Goal: Information Seeking & Learning: Learn about a topic

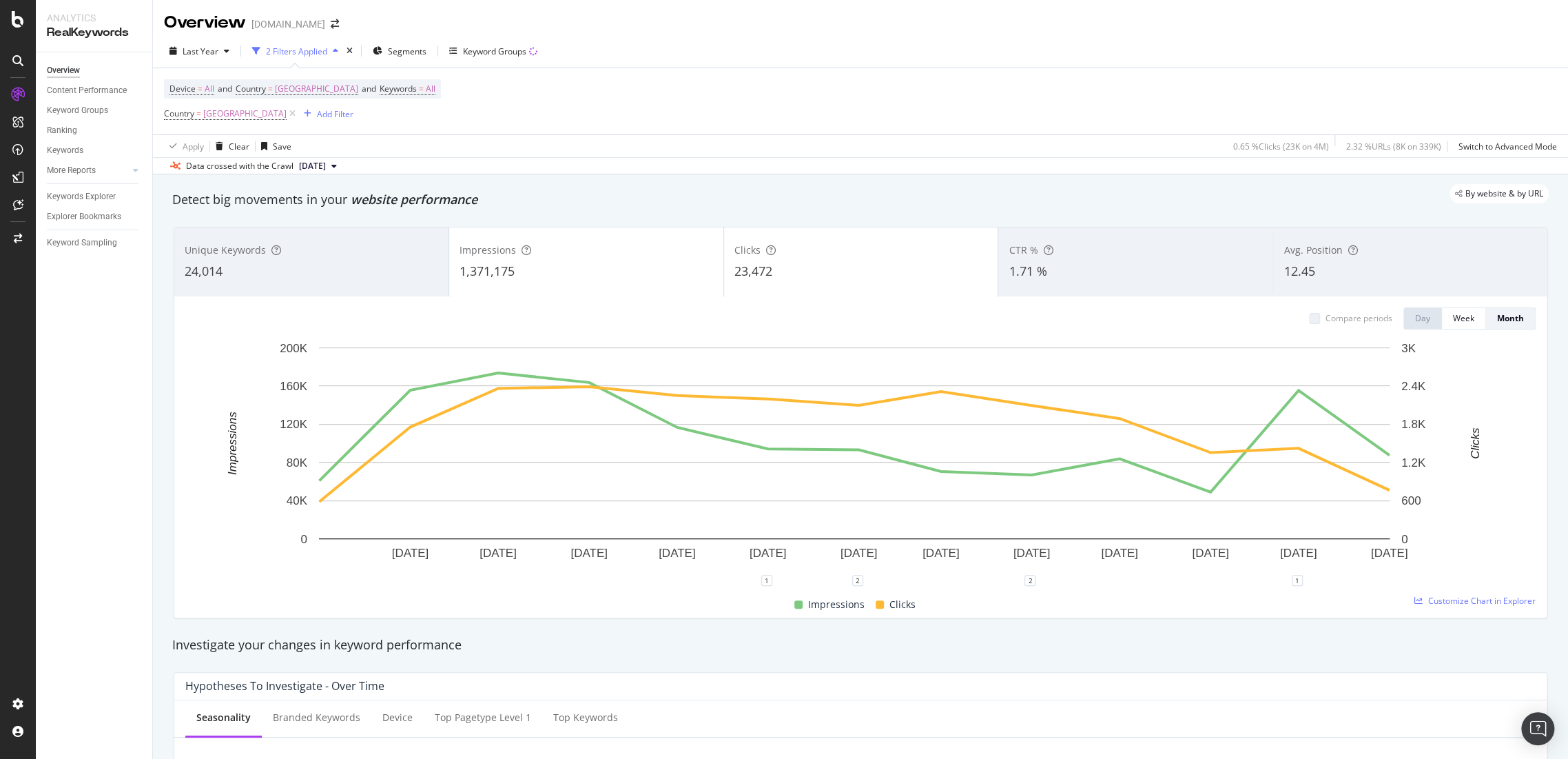
scroll to position [53, 0]
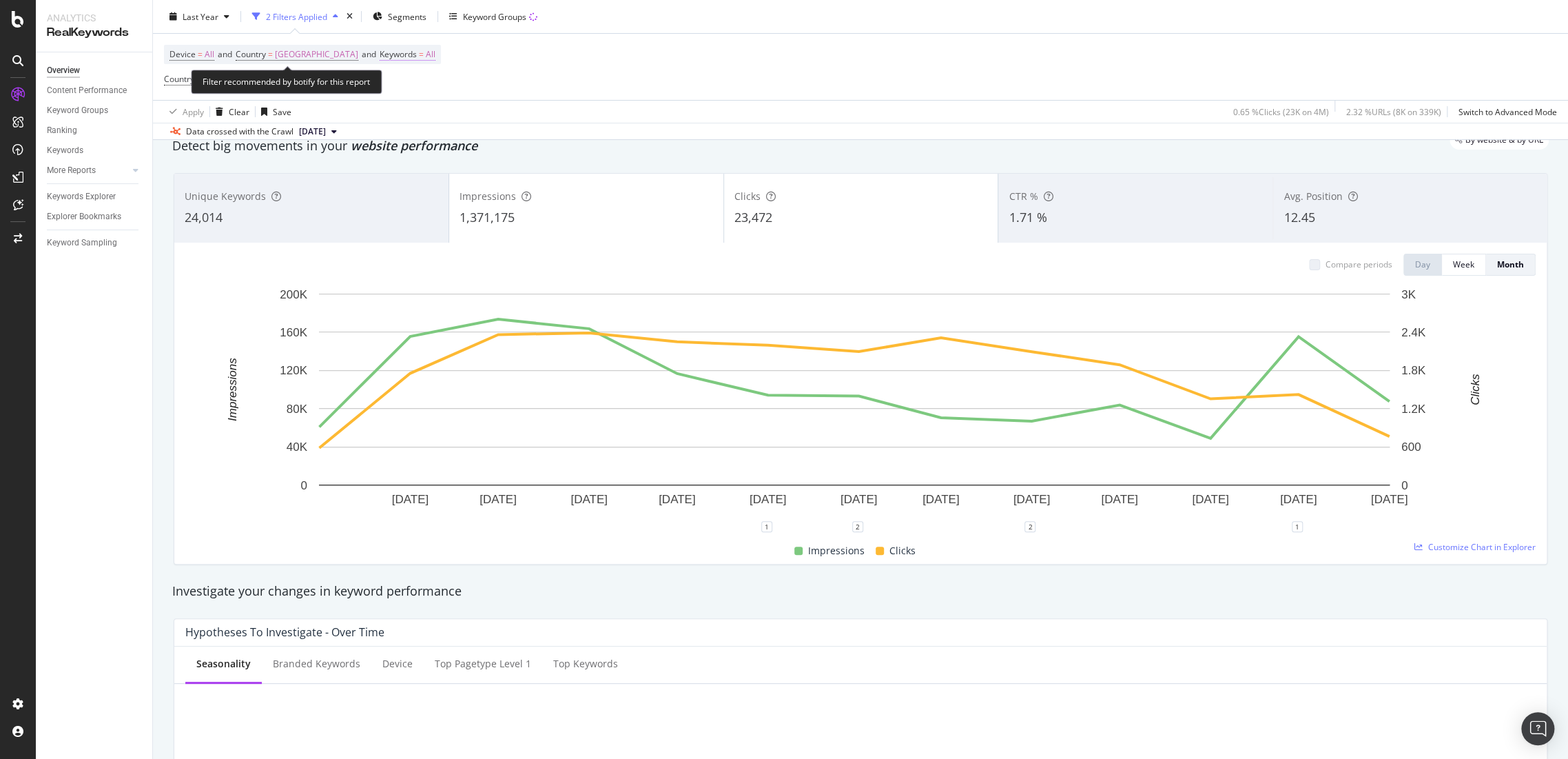
click at [381, 54] on span "Keywords" at bounding box center [398, 53] width 37 height 11
click at [382, 88] on icon "button" at bounding box center [384, 86] width 5 height 8
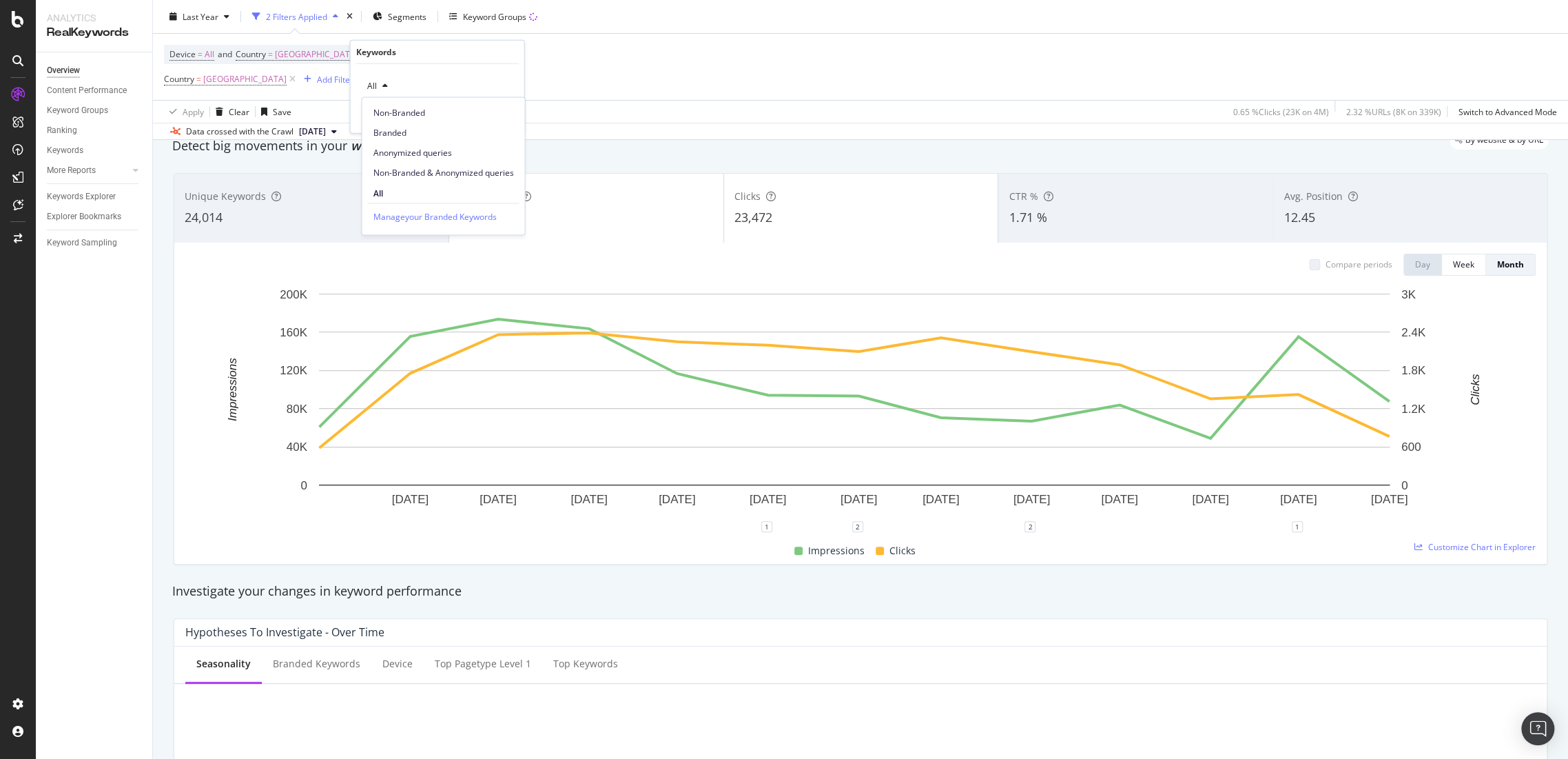
drag, startPoint x: 409, startPoint y: 130, endPoint x: 425, endPoint y: 137, distance: 17.5
click at [410, 131] on span "Branded" at bounding box center [443, 133] width 140 height 12
click at [503, 117] on div "Apply" at bounding box center [503, 114] width 21 height 11
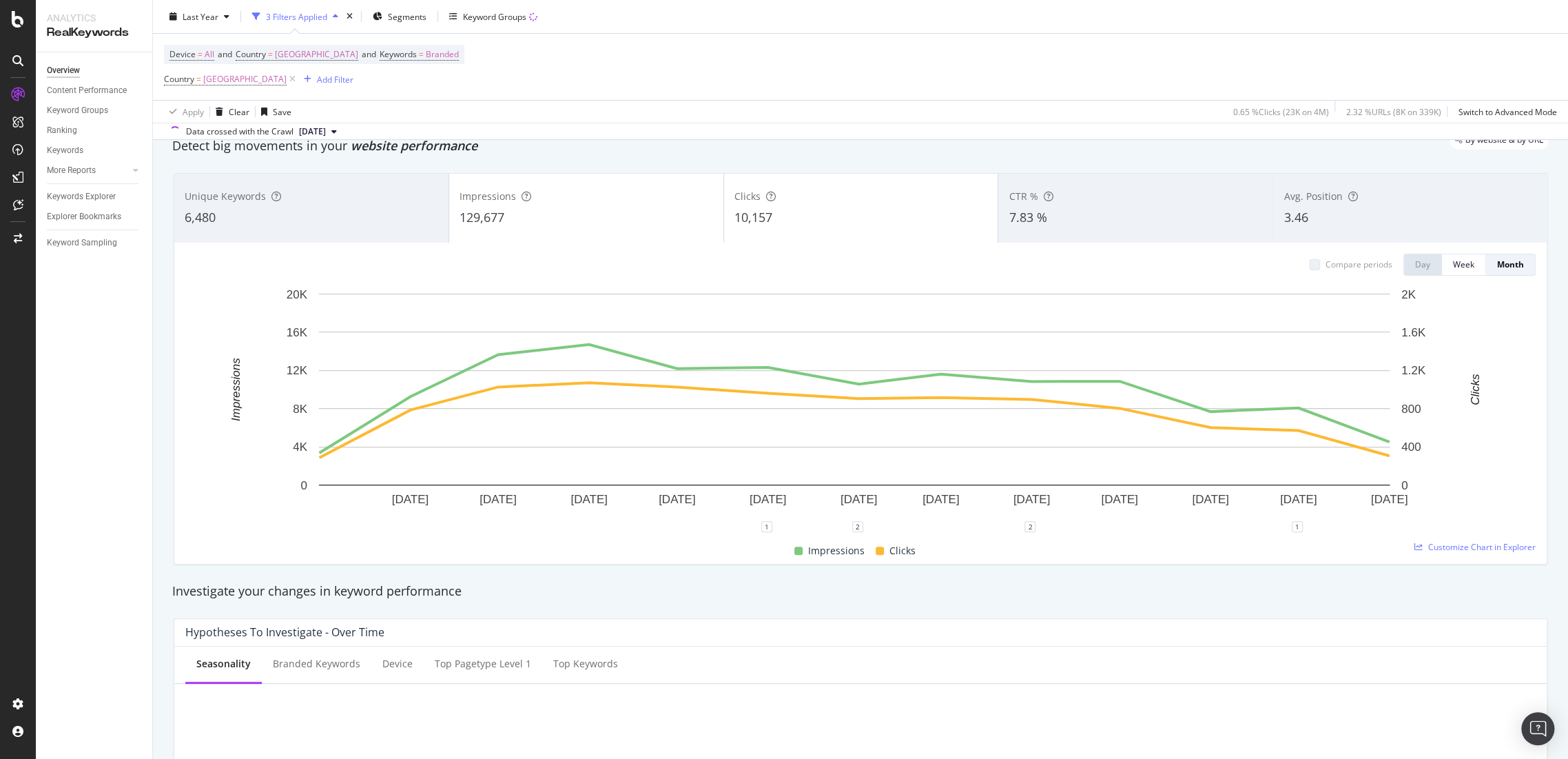
click at [1296, 218] on span "3.46" at bounding box center [1296, 217] width 24 height 17
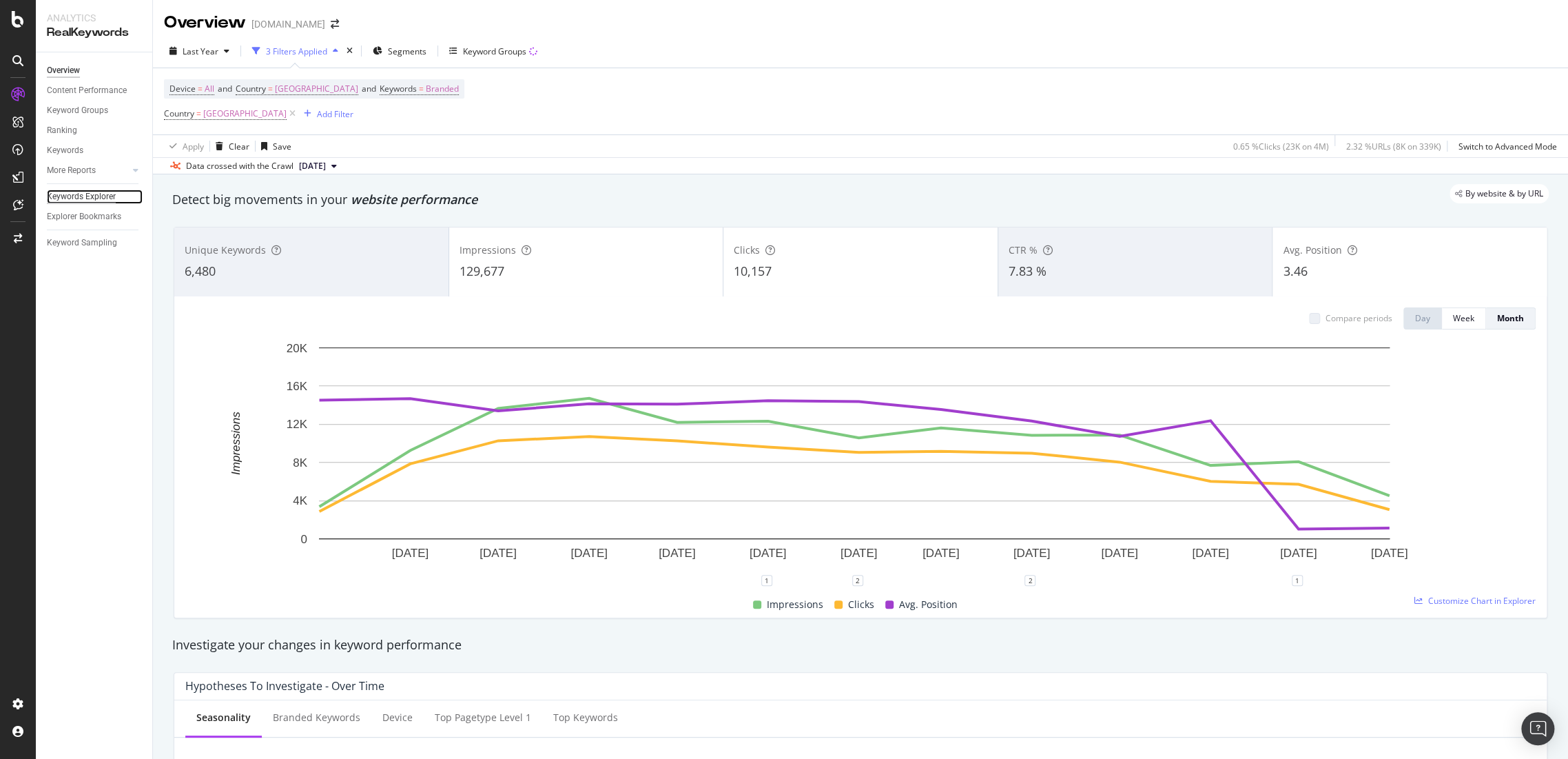
click at [106, 191] on div "Keywords Explorer" at bounding box center [81, 196] width 69 height 14
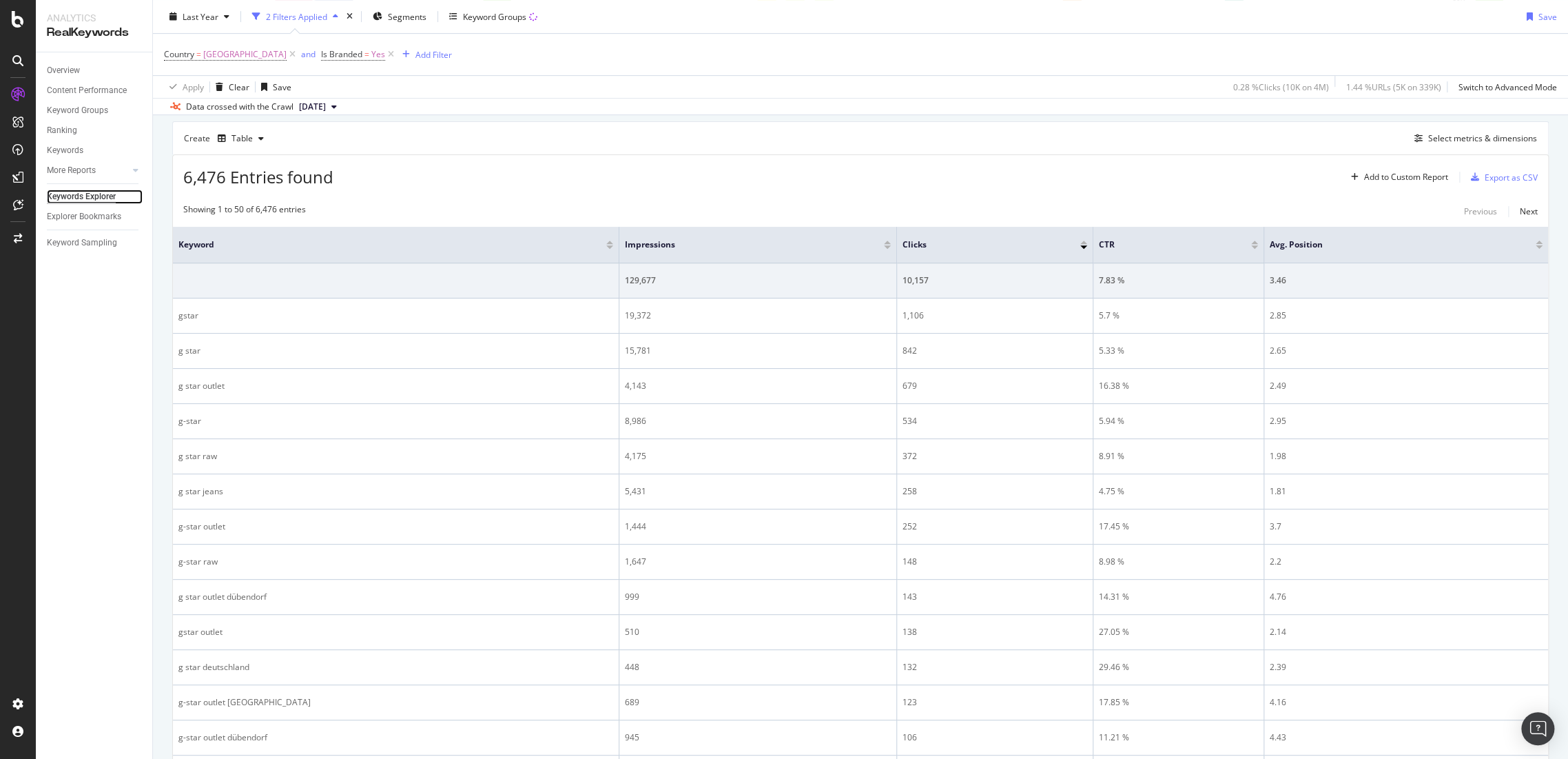
scroll to position [143, 0]
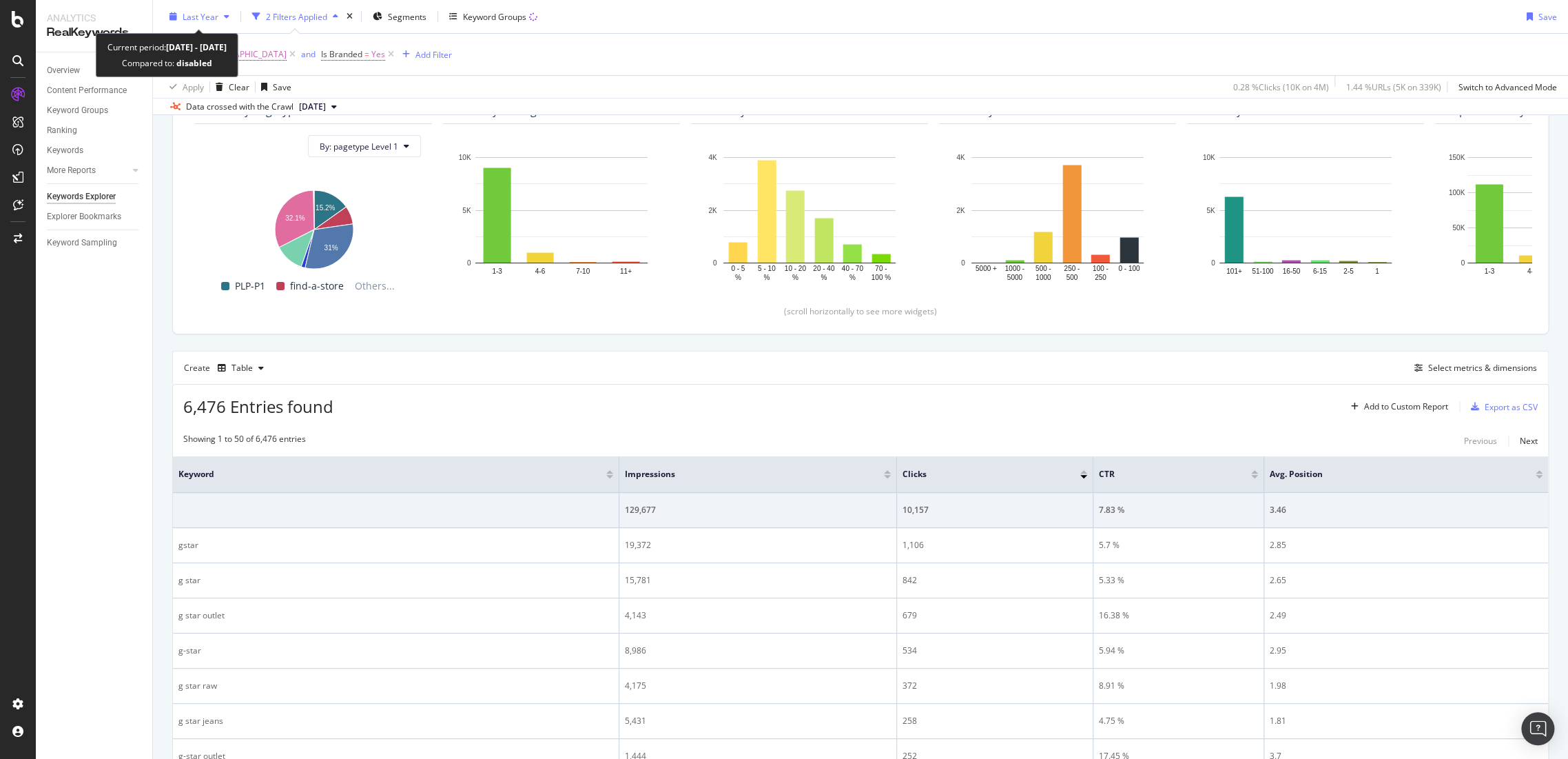
click at [211, 10] on div "Last Year" at bounding box center [199, 16] width 71 height 21
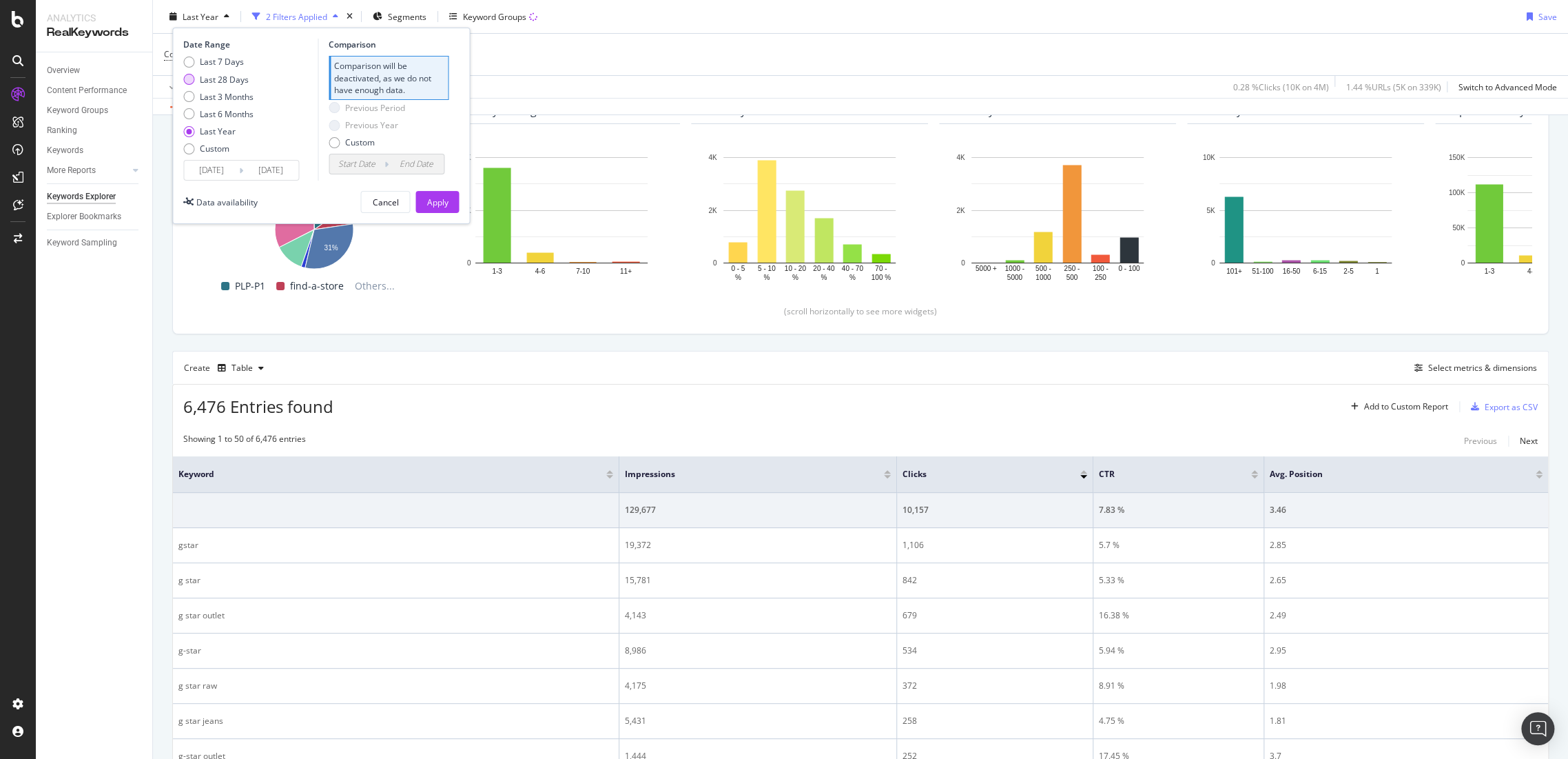
click at [193, 79] on div "Last 28 Days" at bounding box center [188, 79] width 11 height 11
type input "[DATE]"
click at [429, 191] on button "Apply" at bounding box center [437, 201] width 43 height 22
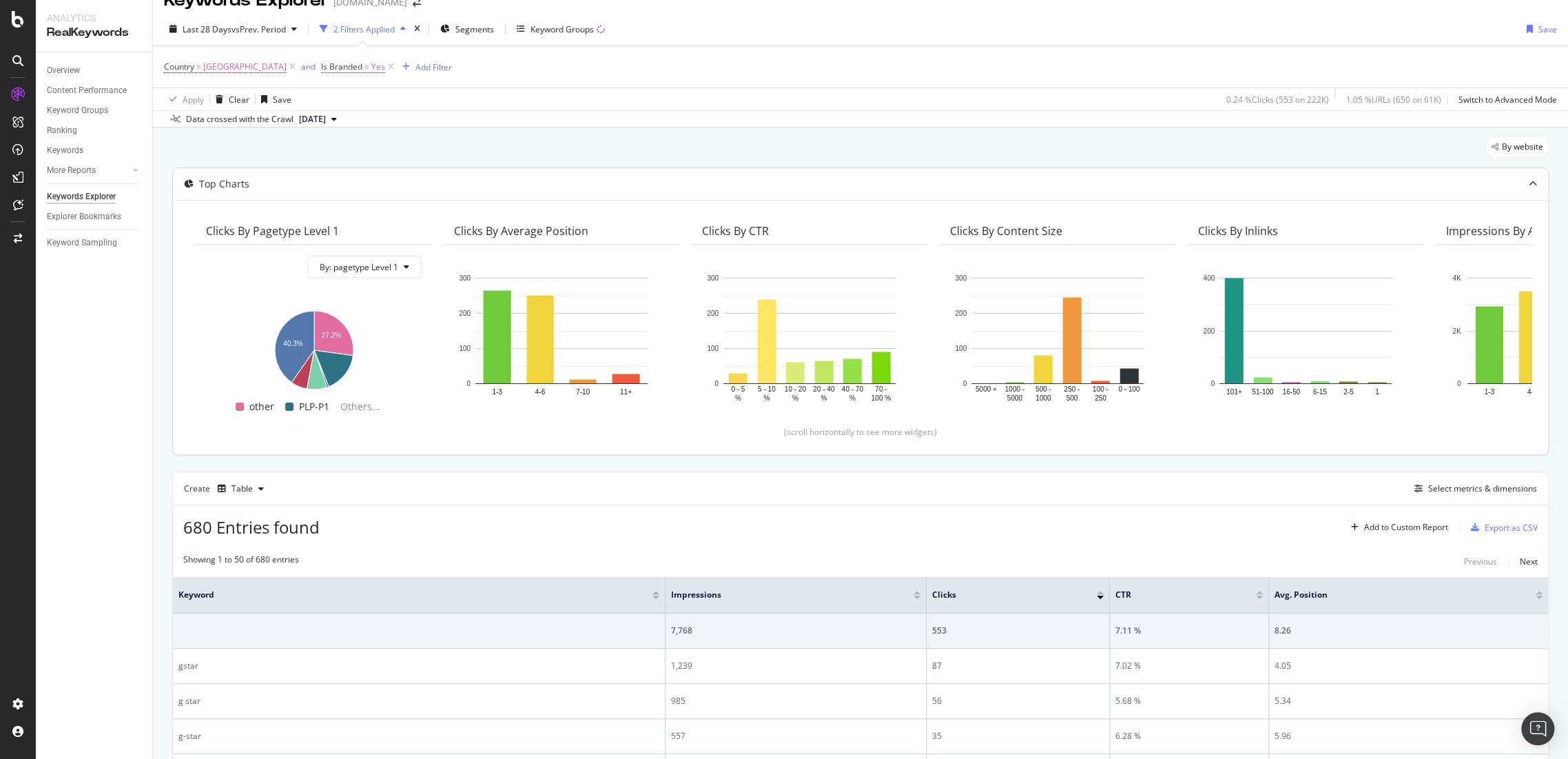
scroll to position [143, 0]
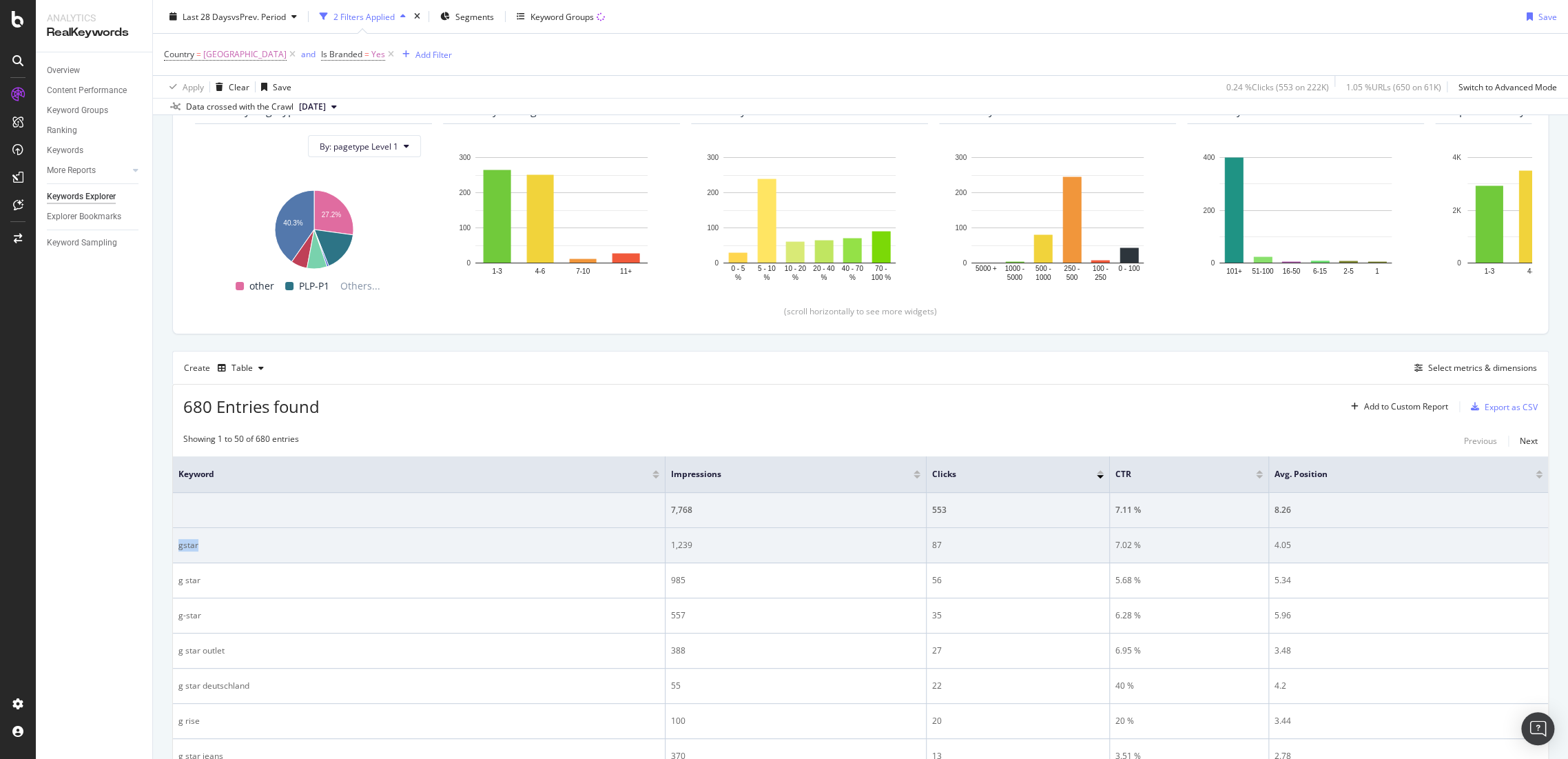
drag, startPoint x: 204, startPoint y: 547, endPoint x: 174, endPoint y: 551, distance: 30.3
click at [174, 551] on td "gstar" at bounding box center [419, 545] width 493 height 35
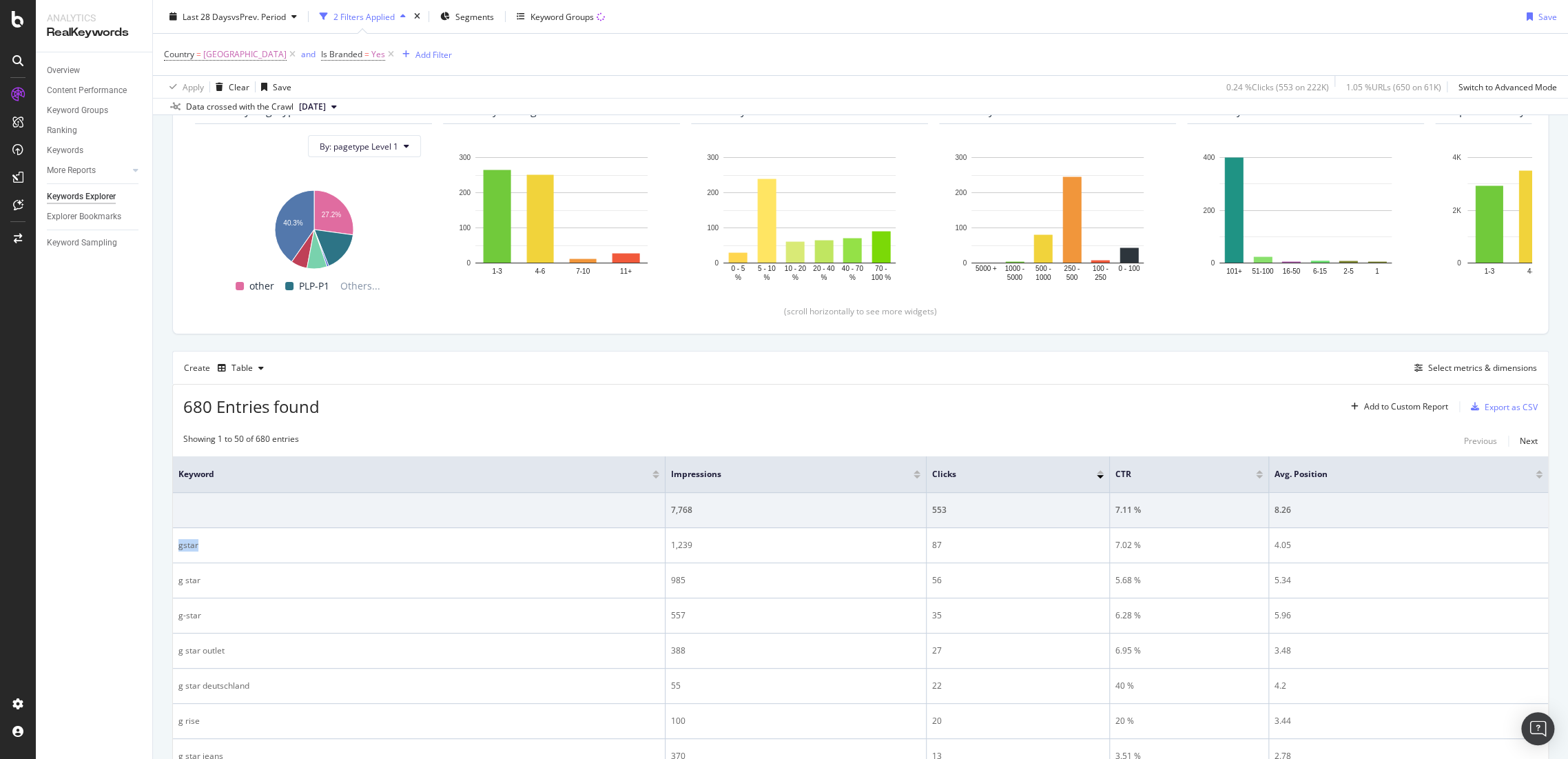
copy div "gstar"
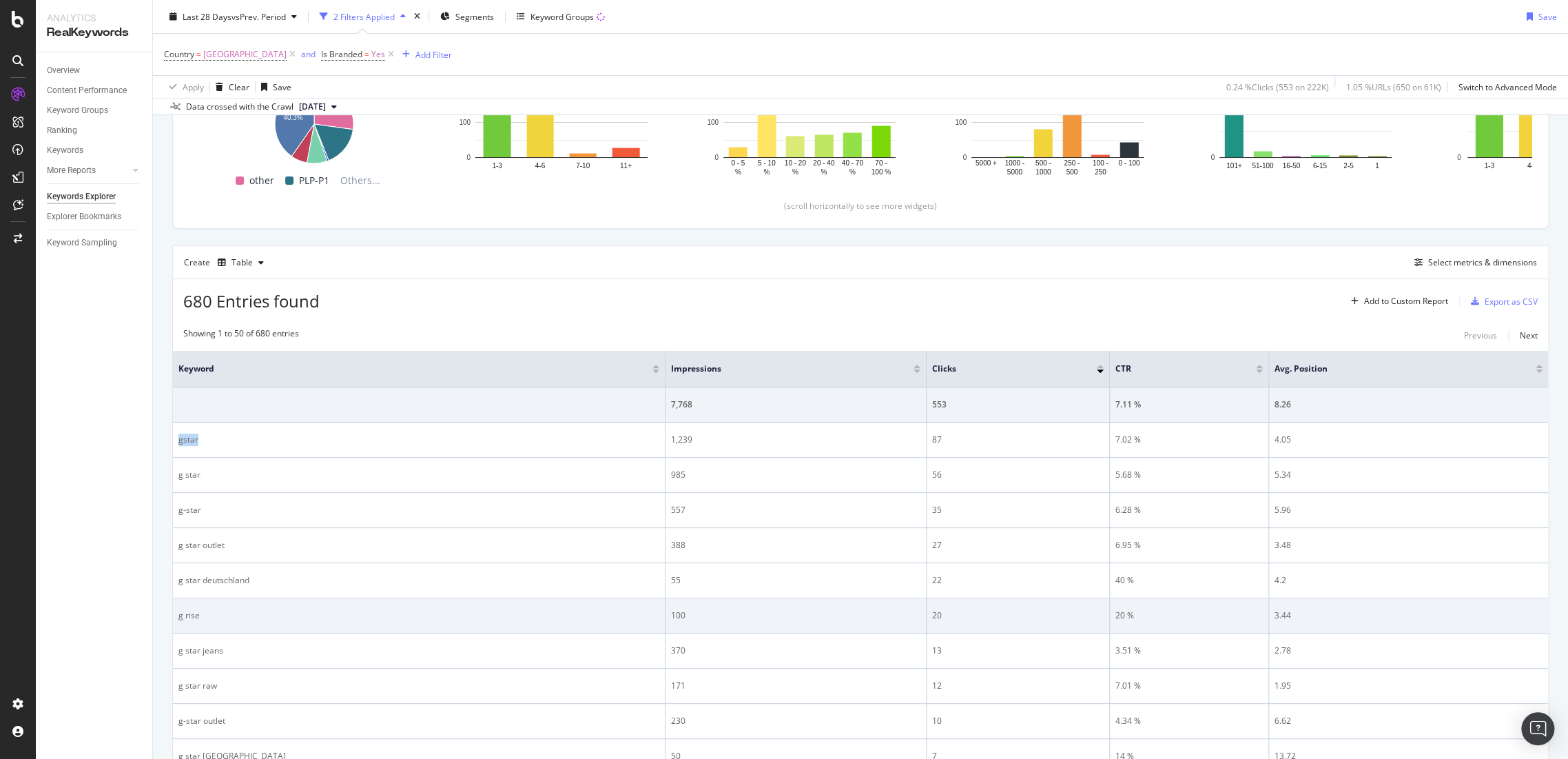
scroll to position [372, 0]
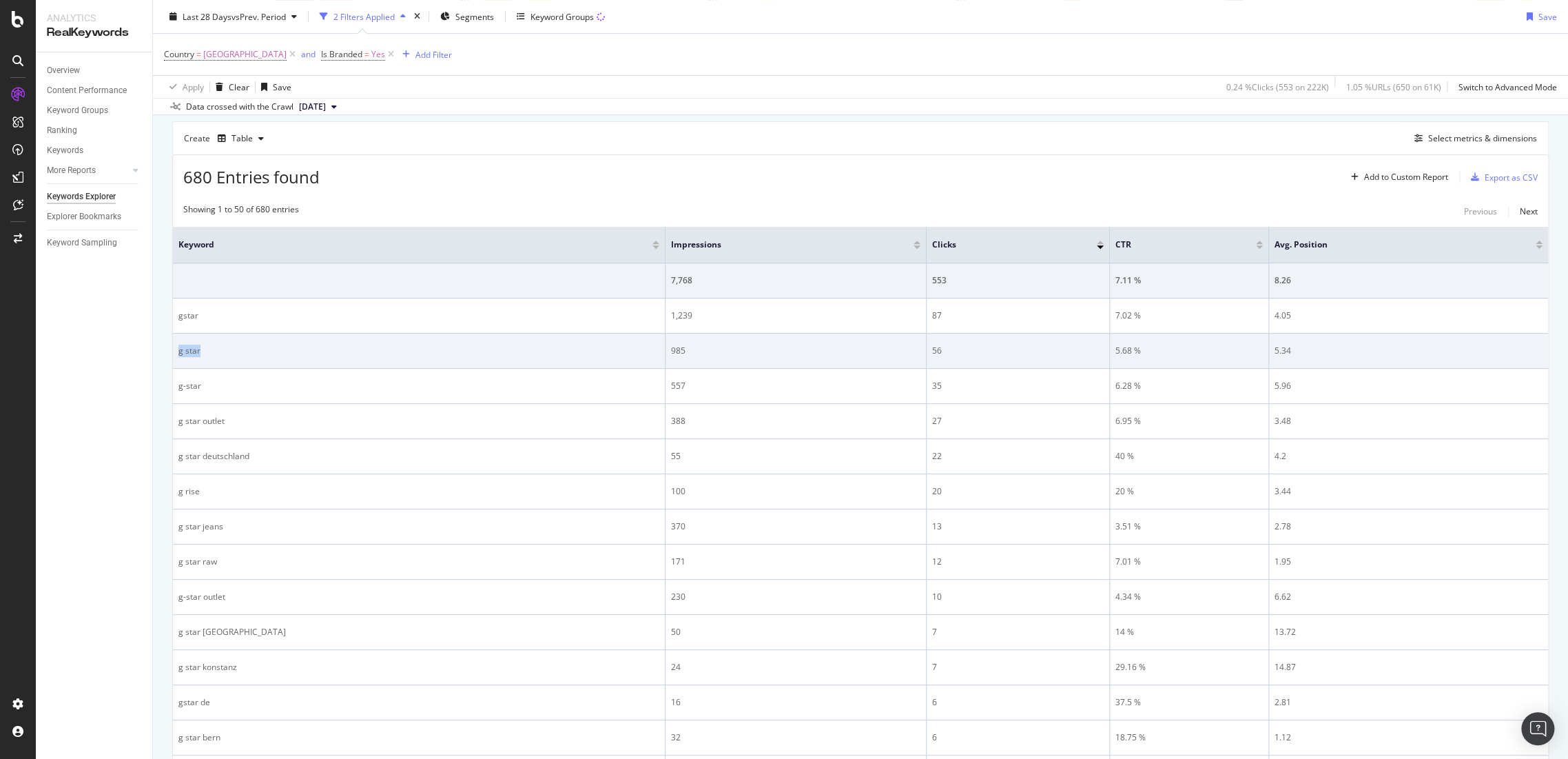
drag, startPoint x: 207, startPoint y: 349, endPoint x: 179, endPoint y: 349, distance: 28.0
click at [179, 349] on div "g star" at bounding box center [419, 351] width 481 height 12
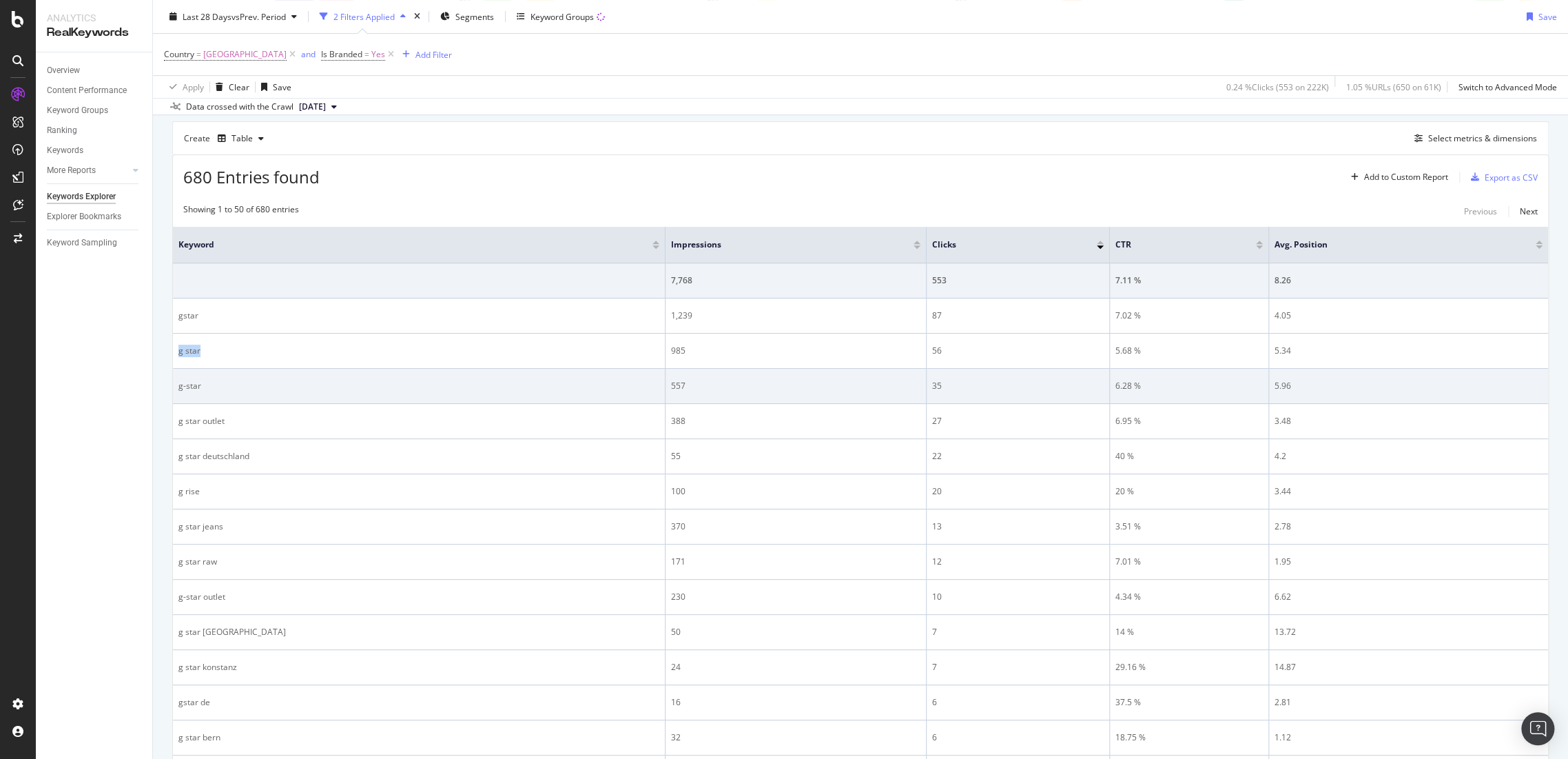
copy div "g star"
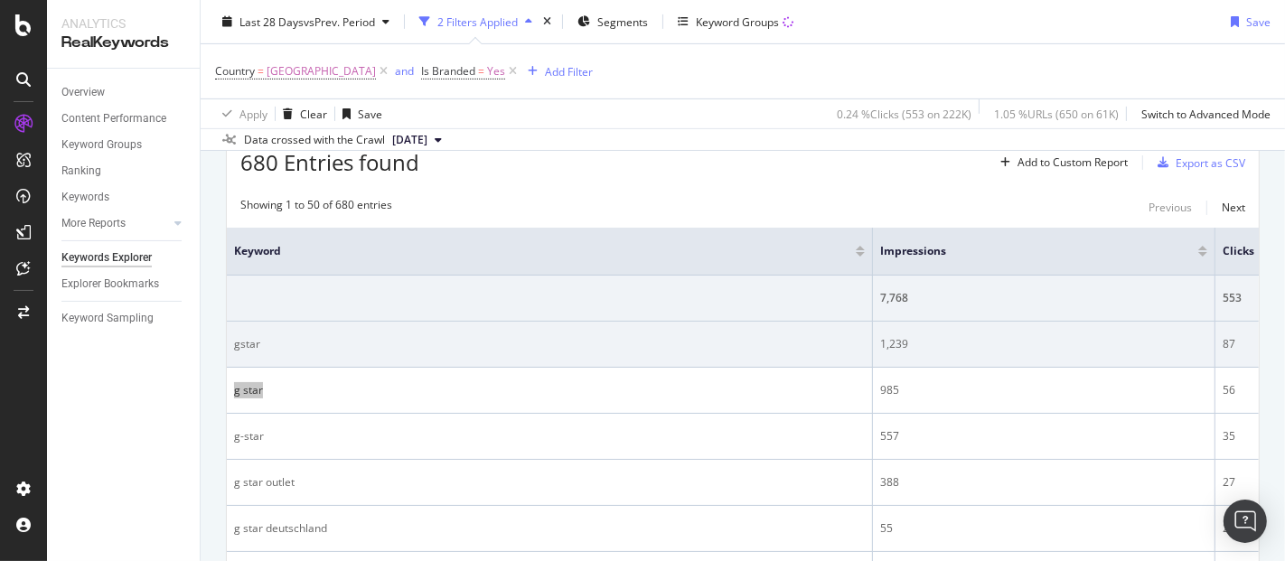
scroll to position [588, 0]
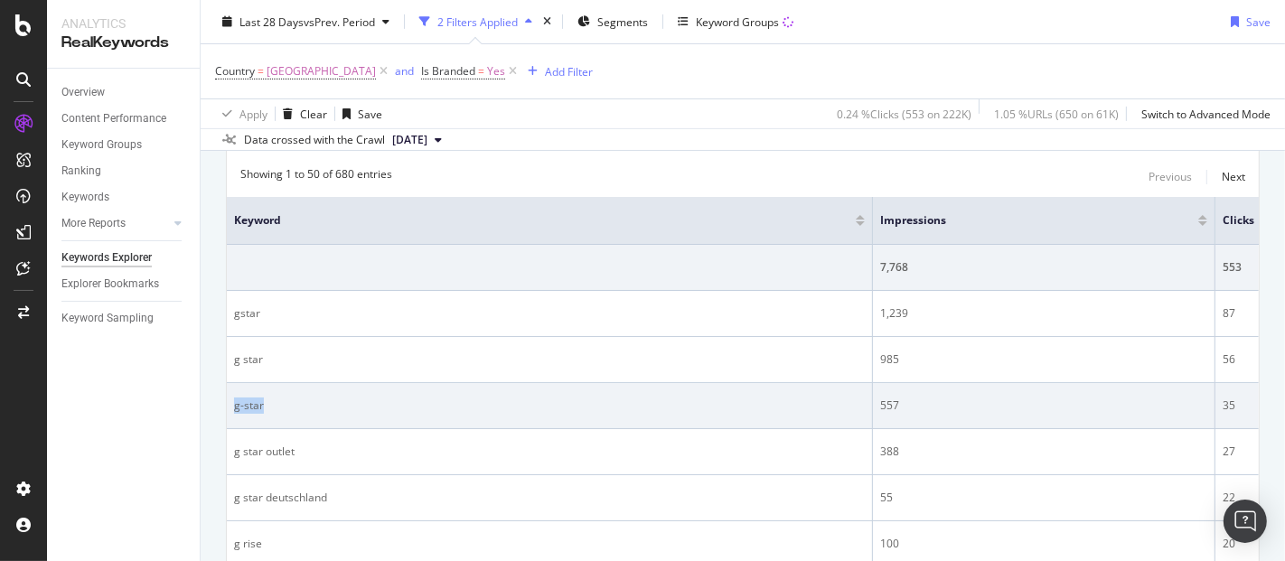
drag, startPoint x: 298, startPoint y: 408, endPoint x: 231, endPoint y: 408, distance: 66.9
click at [231, 408] on td "g-star" at bounding box center [550, 406] width 646 height 46
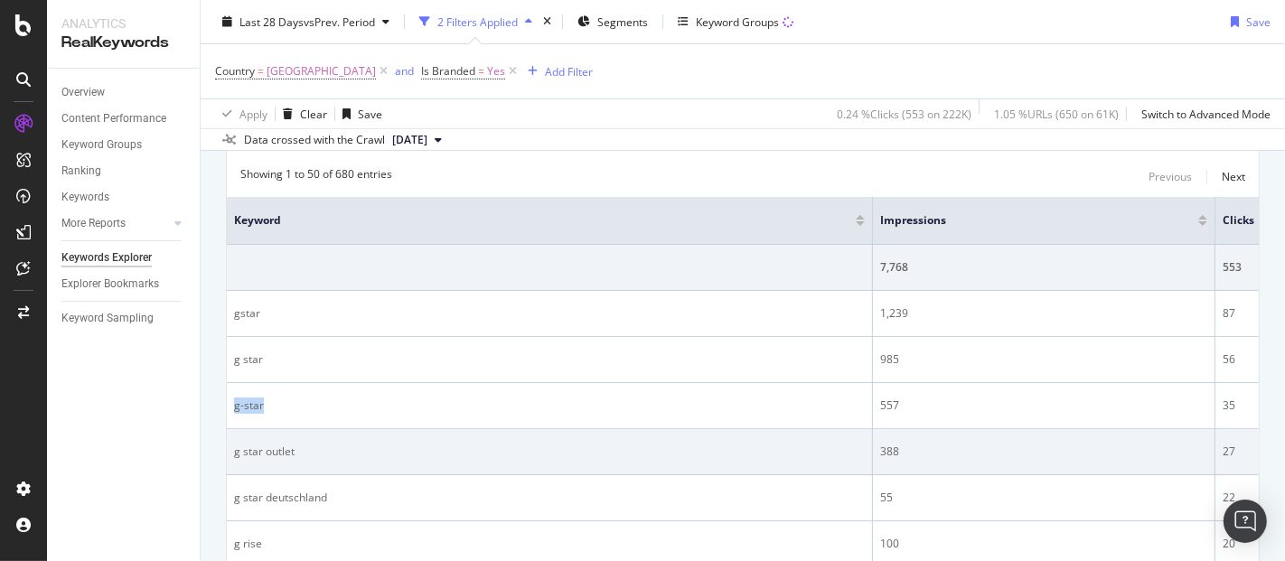
copy div "g-star"
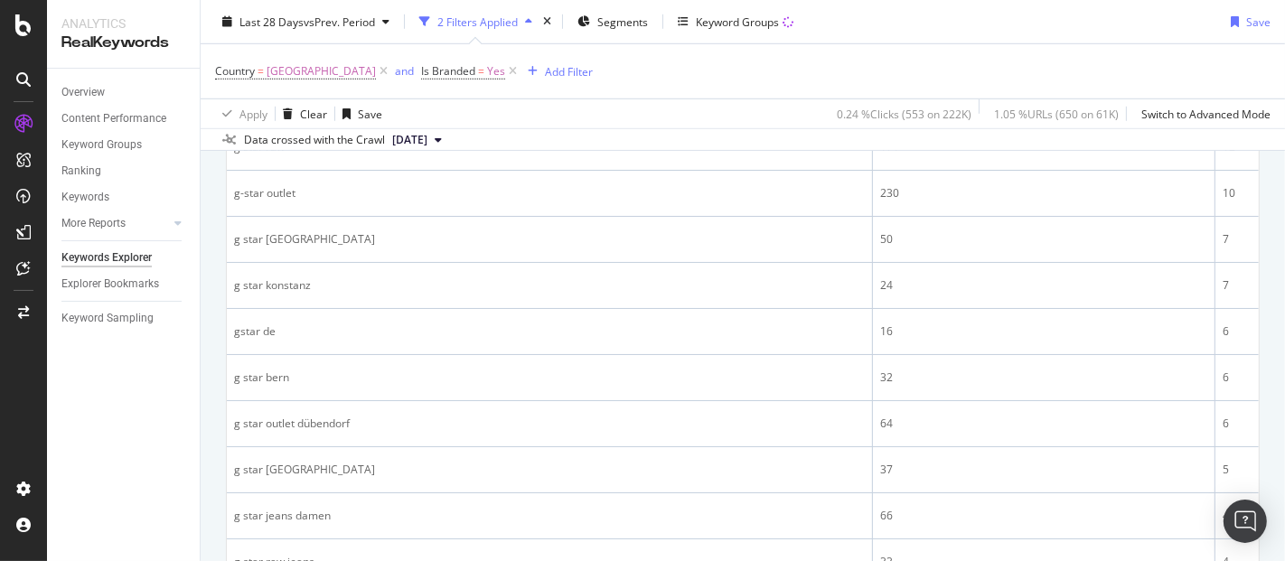
scroll to position [1091, 0]
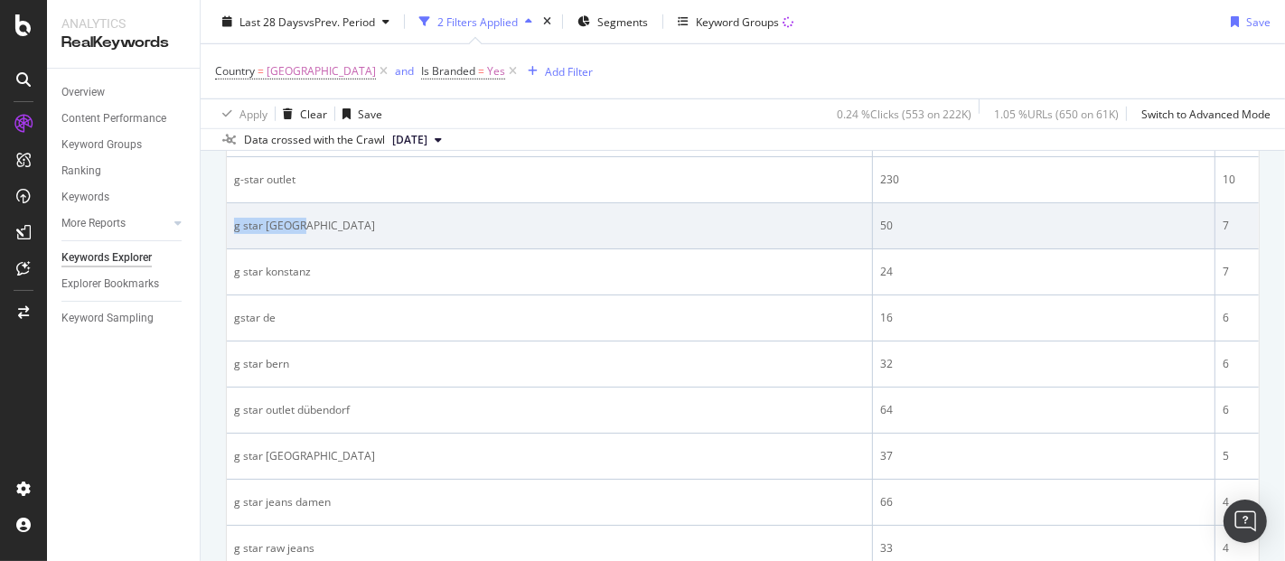
drag, startPoint x: 309, startPoint y: 222, endPoint x: 233, endPoint y: 220, distance: 75.9
click at [234, 220] on div "g star [GEOGRAPHIC_DATA]" at bounding box center [549, 226] width 631 height 16
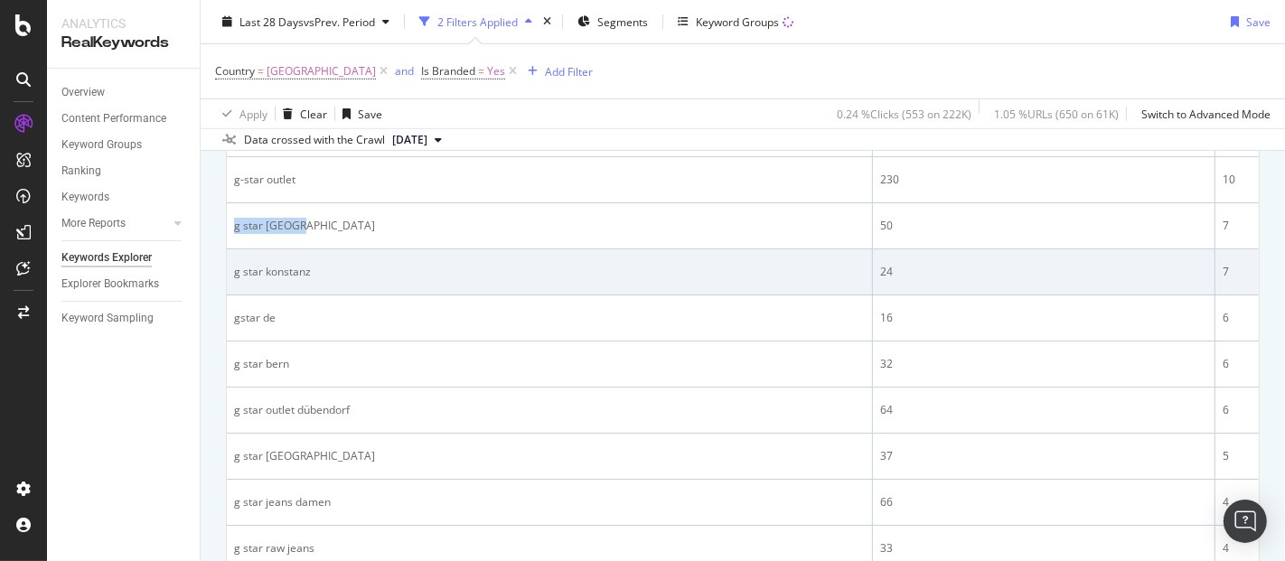
copy div "g star [GEOGRAPHIC_DATA]"
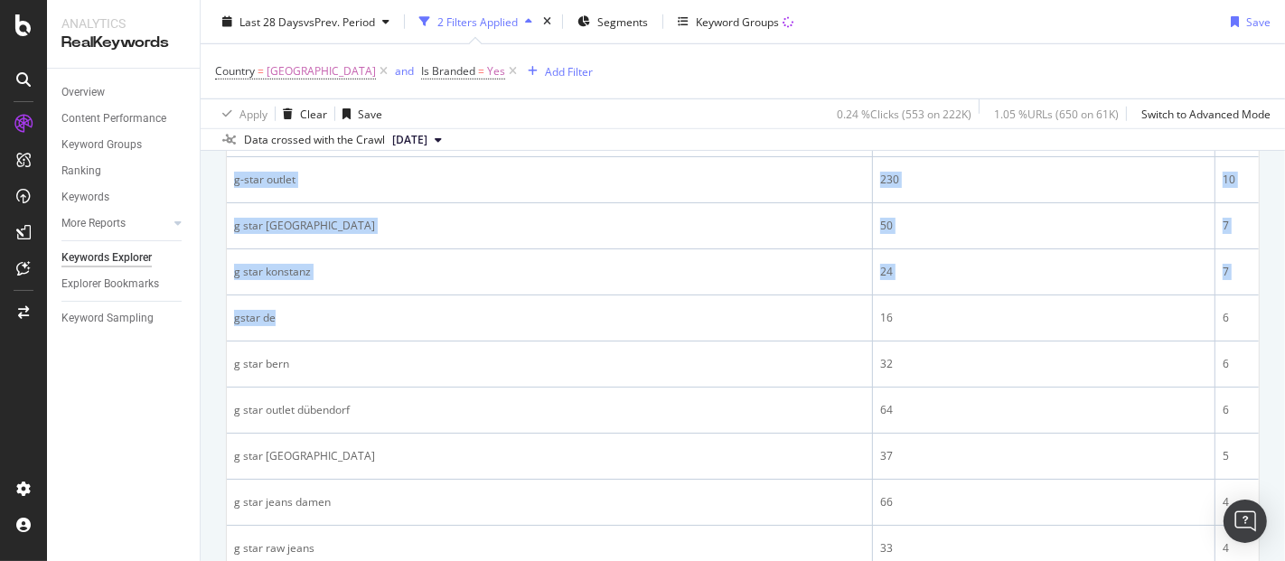
drag, startPoint x: 270, startPoint y: 314, endPoint x: 203, endPoint y: 317, distance: 67.0
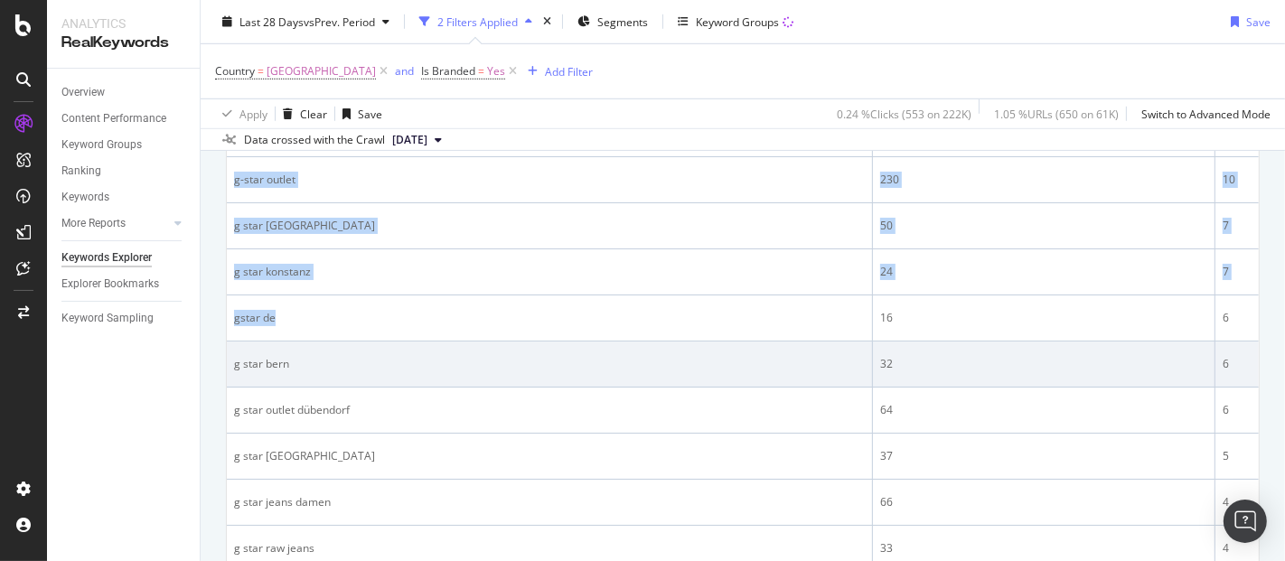
scroll to position [1291, 0]
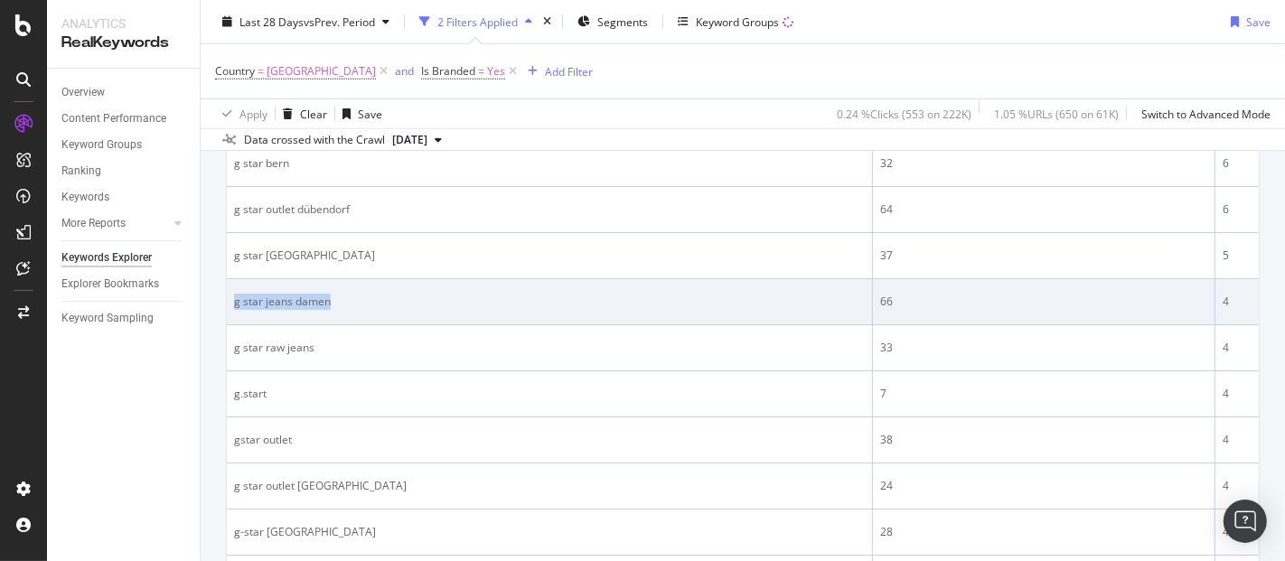
drag, startPoint x: 348, startPoint y: 298, endPoint x: 232, endPoint y: 314, distance: 116.7
click at [232, 314] on td "g star jeans damen" at bounding box center [550, 302] width 646 height 46
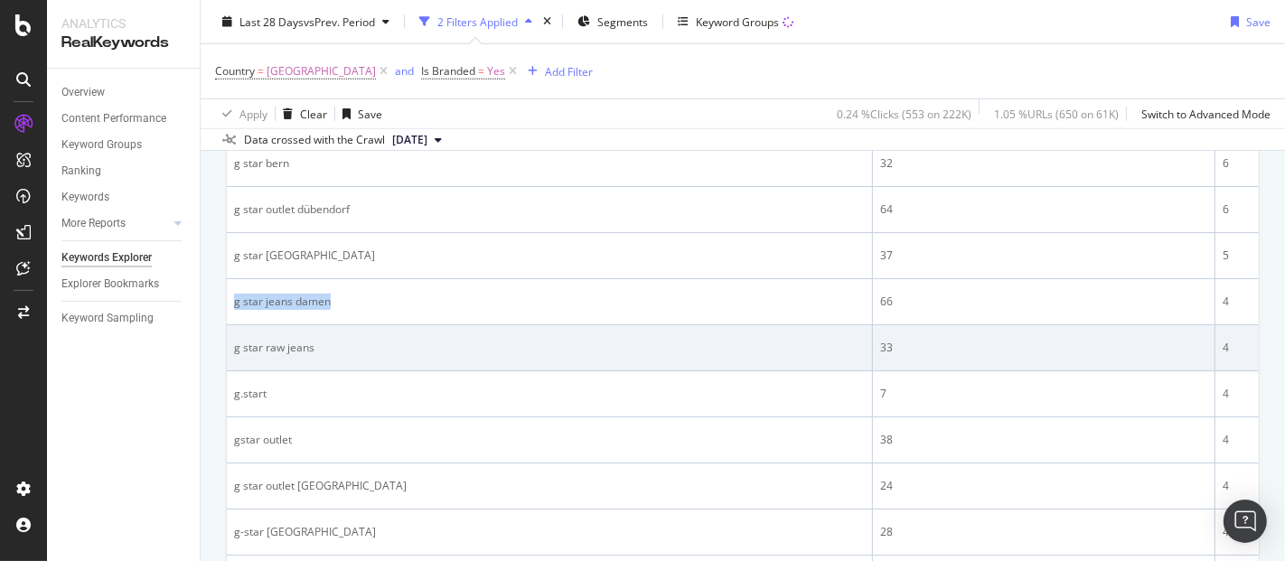
copy div "g star jeans damen"
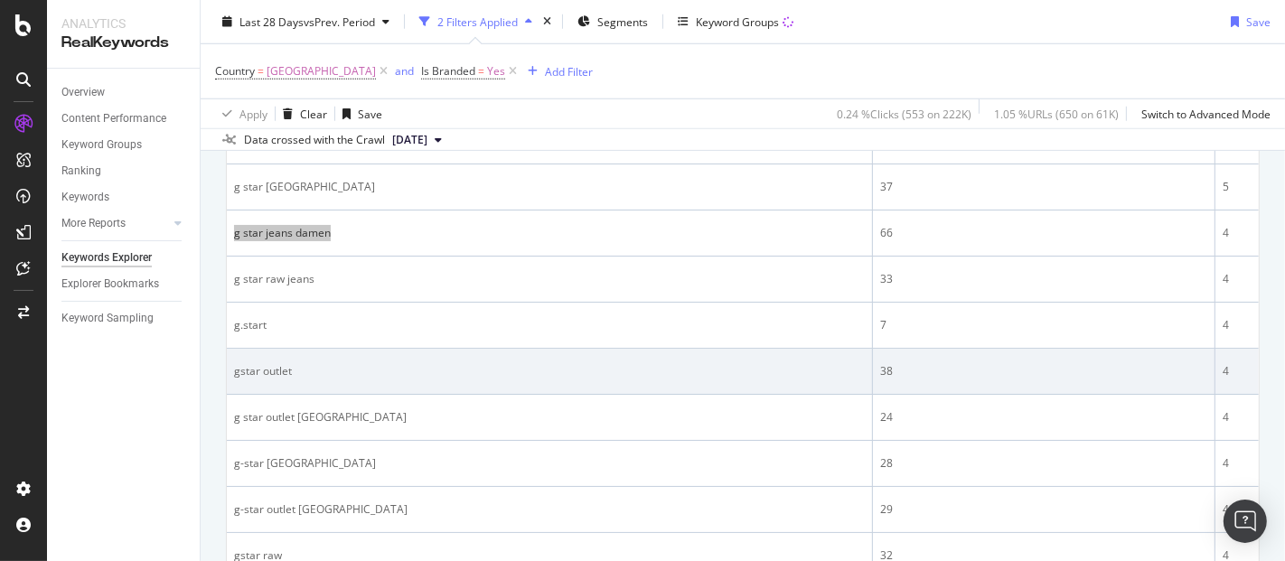
scroll to position [1391, 0]
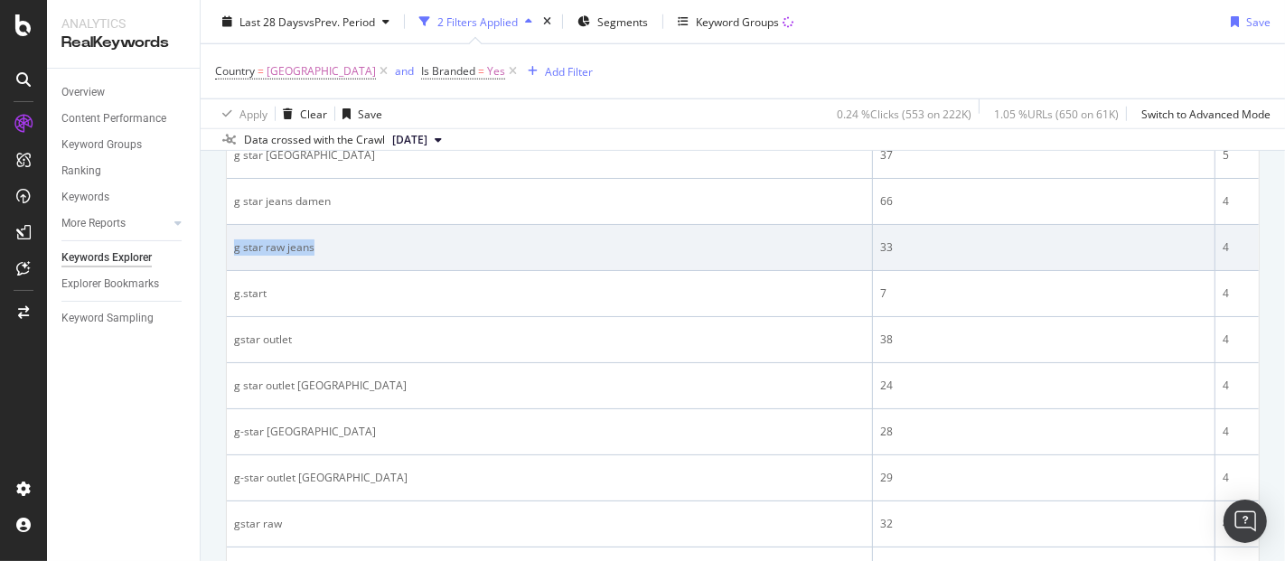
drag, startPoint x: 344, startPoint y: 248, endPoint x: 232, endPoint y: 251, distance: 112.1
click at [232, 251] on td "g star raw jeans" at bounding box center [550, 248] width 646 height 46
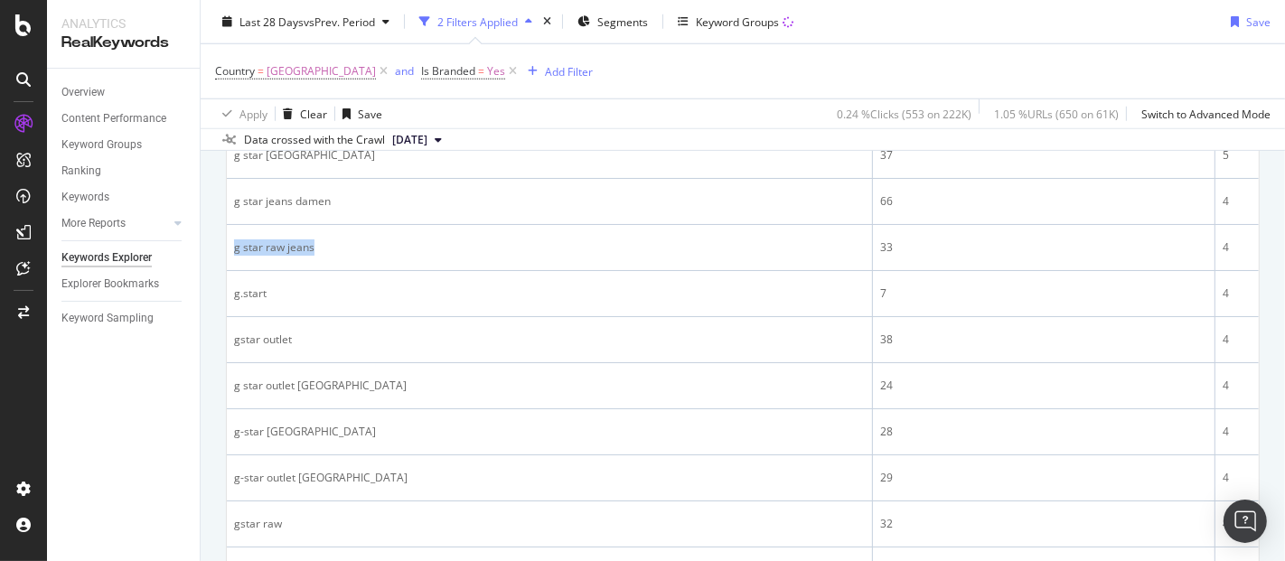
copy div "g star raw jeans"
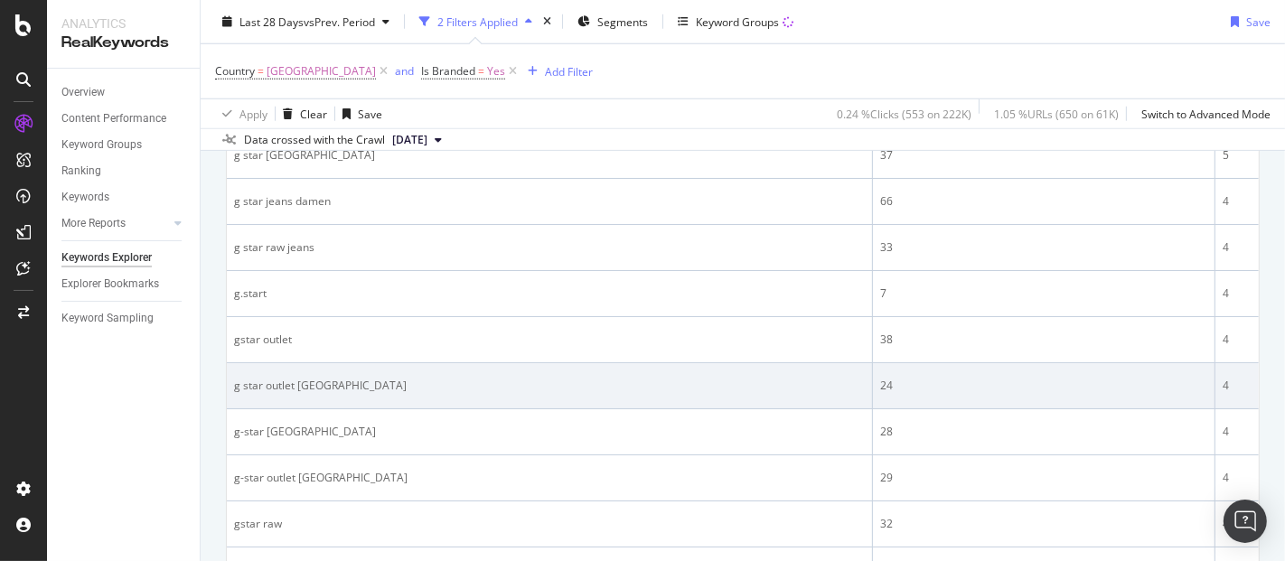
click at [380, 378] on div "g star outlet [GEOGRAPHIC_DATA]" at bounding box center [549, 386] width 631 height 16
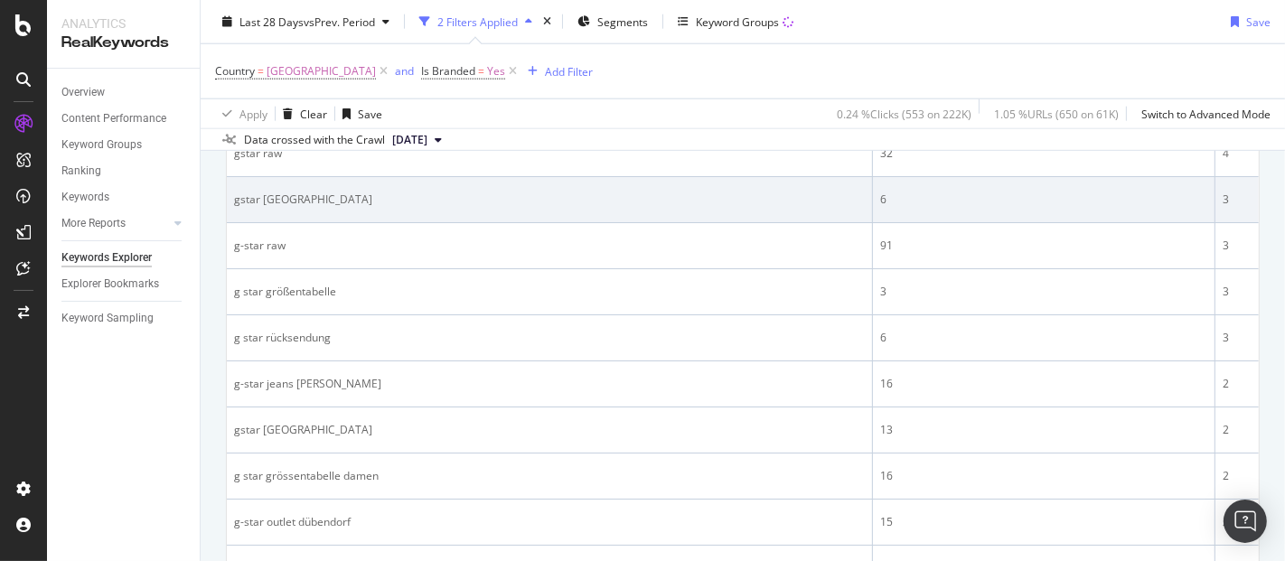
scroll to position [1794, 0]
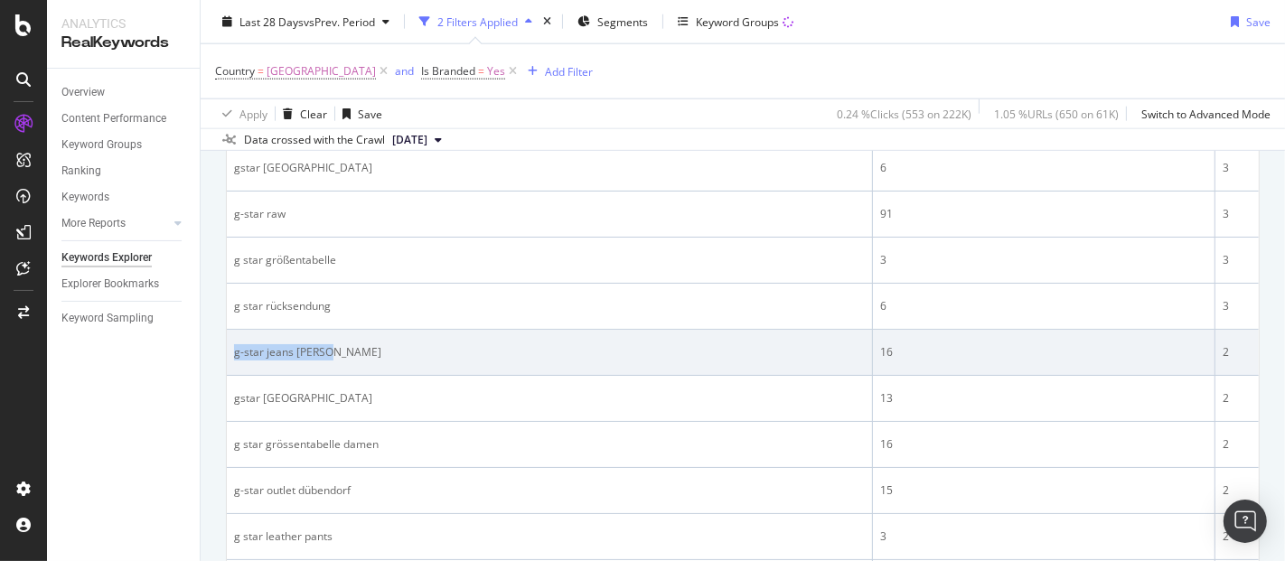
drag, startPoint x: 266, startPoint y: 346, endPoint x: 232, endPoint y: 346, distance: 33.4
click at [232, 346] on td "g-star jeans [PERSON_NAME]" at bounding box center [550, 353] width 646 height 46
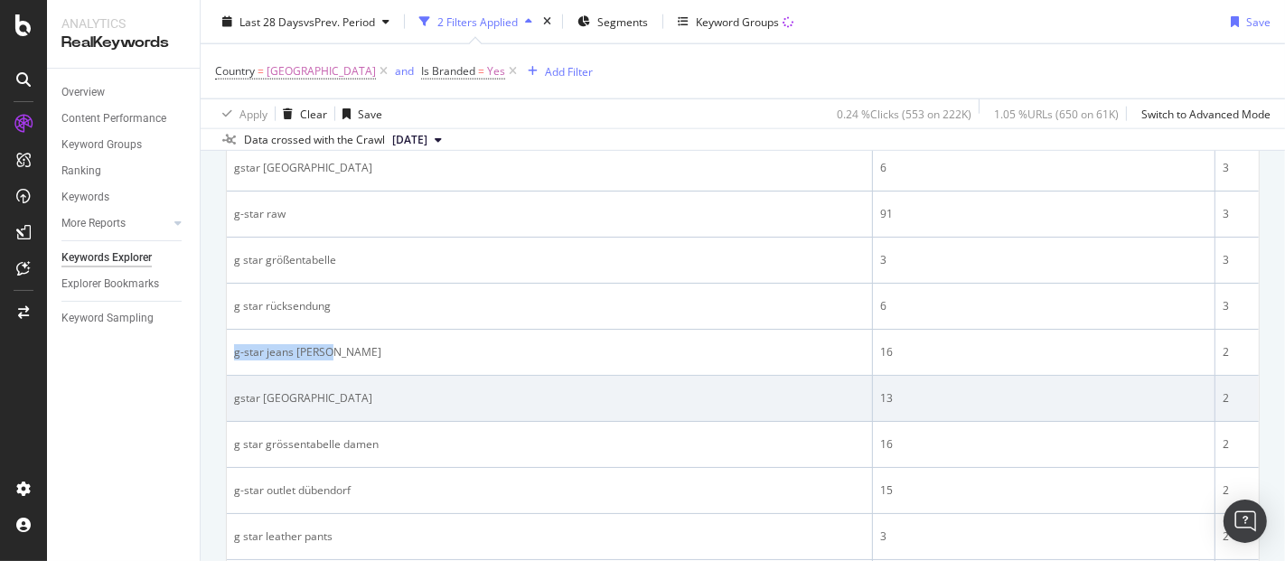
copy div "g-star jeans [PERSON_NAME]"
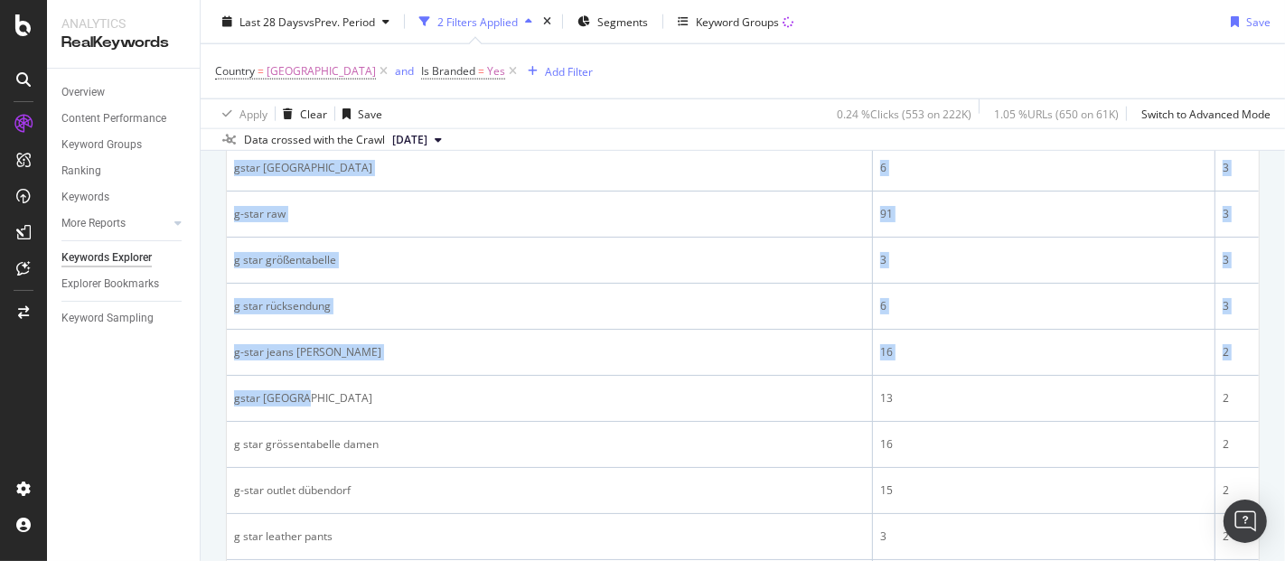
drag, startPoint x: 310, startPoint y: 393, endPoint x: 221, endPoint y: 391, distance: 88.6
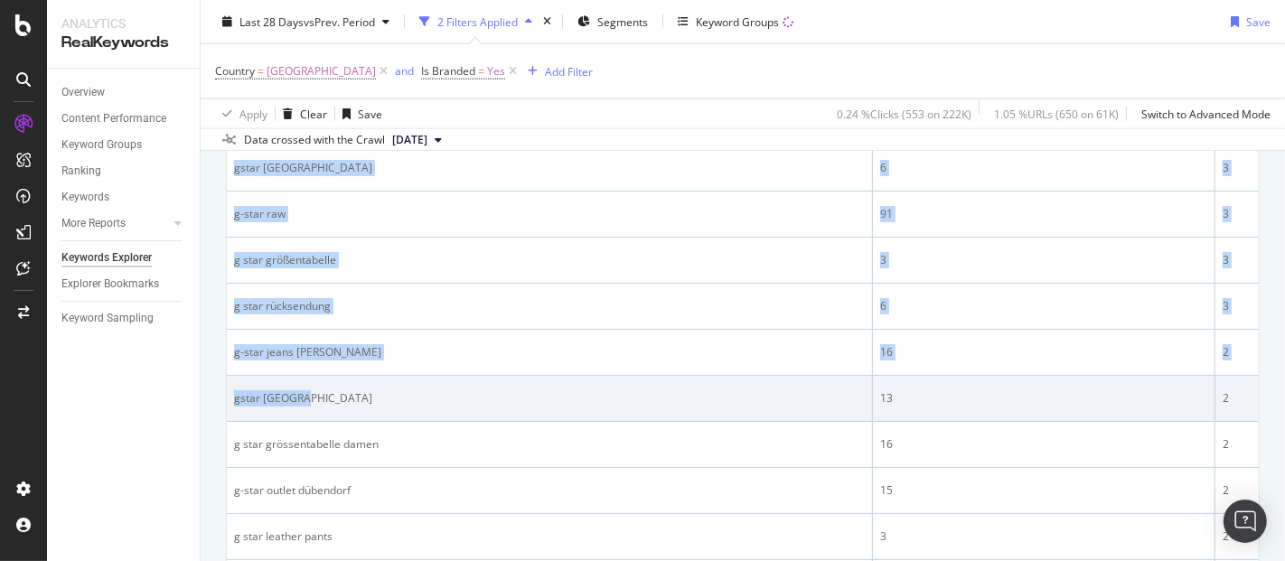
click at [320, 390] on div "gstar [GEOGRAPHIC_DATA]" at bounding box center [549, 398] width 631 height 16
click at [342, 390] on div "gstar [GEOGRAPHIC_DATA]" at bounding box center [549, 398] width 631 height 16
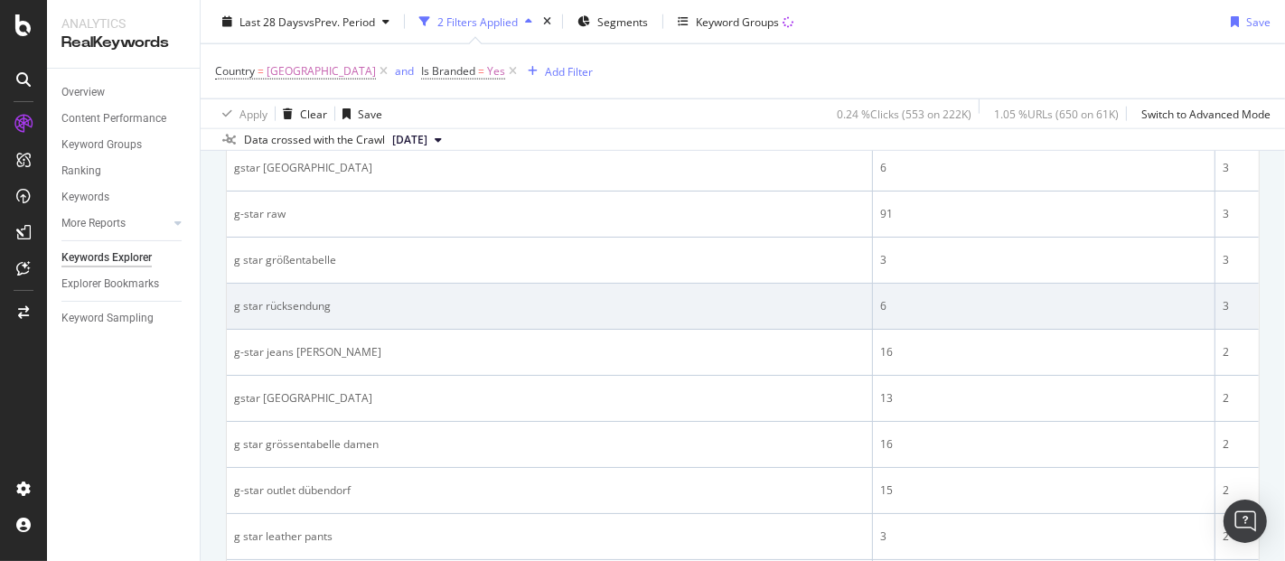
click at [314, 298] on div "g star rücksendung" at bounding box center [549, 306] width 631 height 16
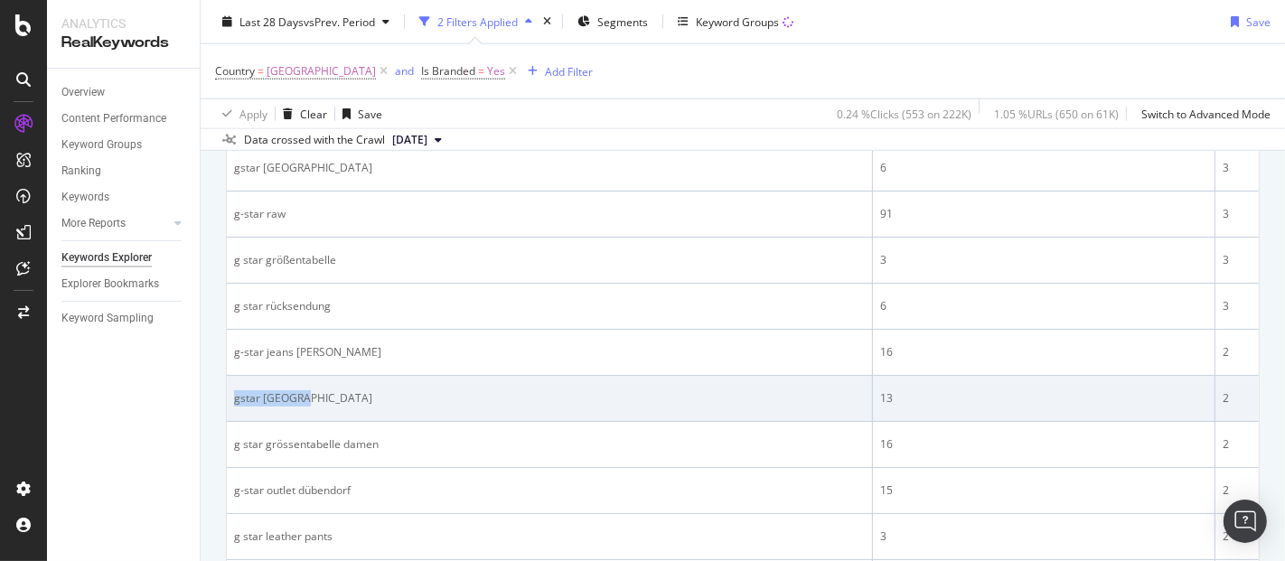
drag, startPoint x: 313, startPoint y: 384, endPoint x: 234, endPoint y: 386, distance: 78.6
click at [234, 390] on div "gstar [GEOGRAPHIC_DATA]" at bounding box center [549, 398] width 631 height 16
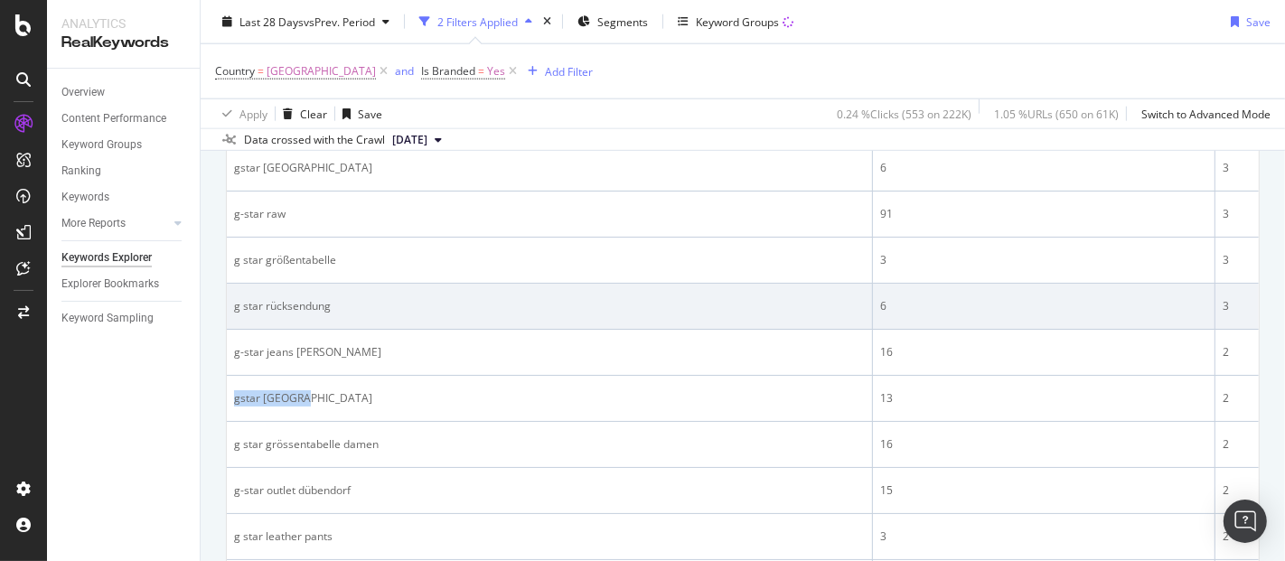
copy div "gstar [GEOGRAPHIC_DATA]"
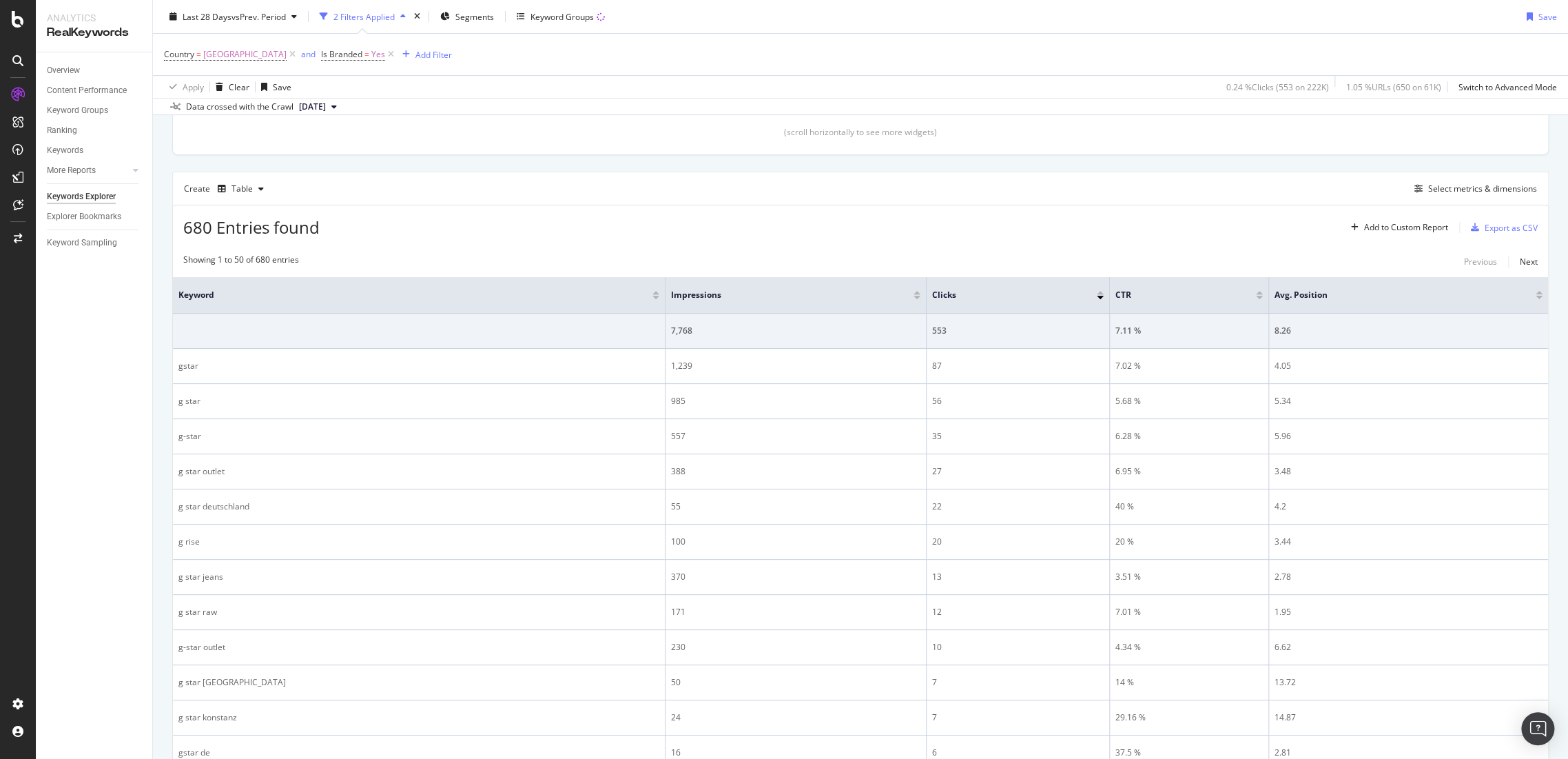
scroll to position [204, 0]
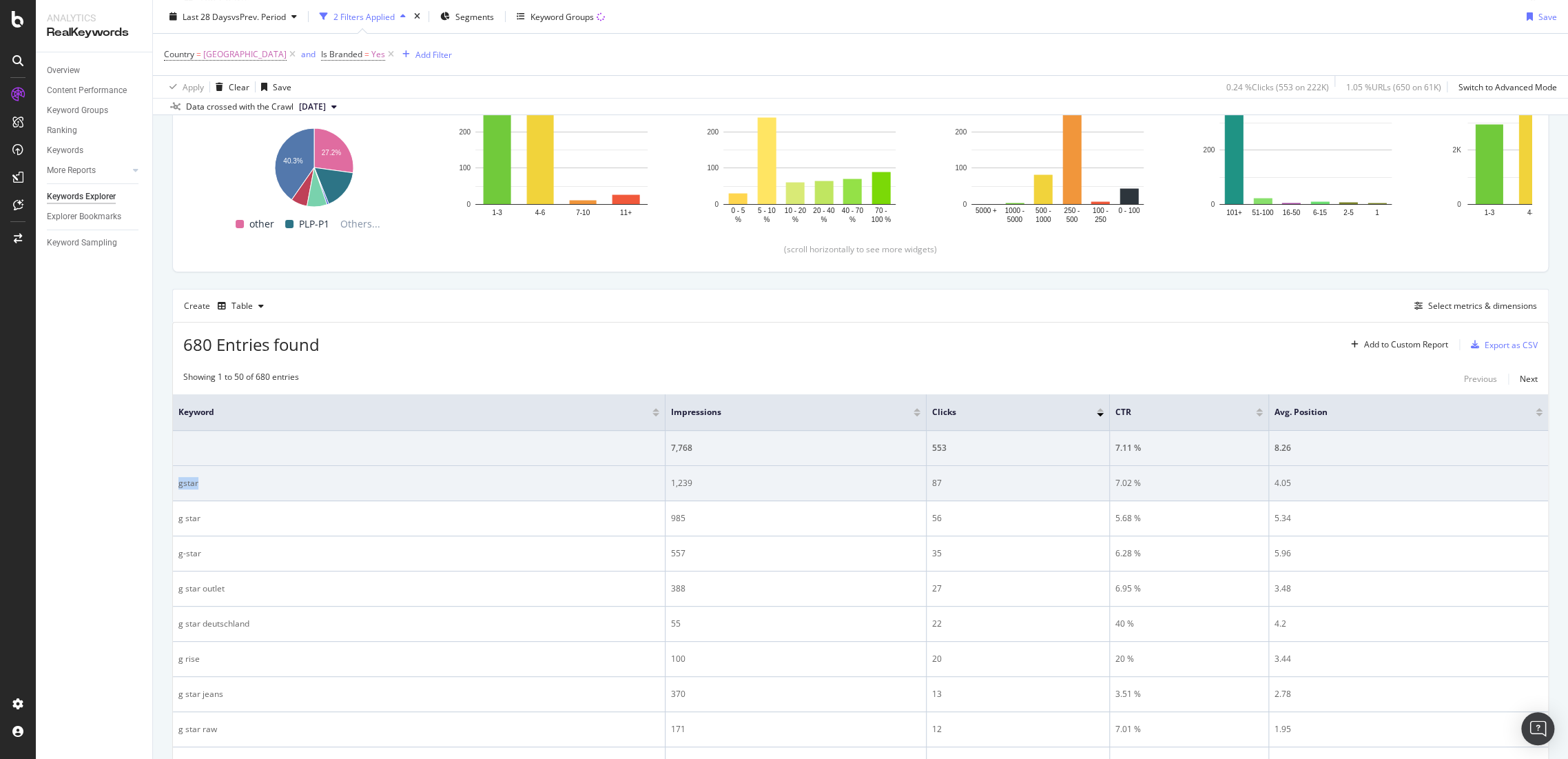
drag, startPoint x: 187, startPoint y: 486, endPoint x: 175, endPoint y: 486, distance: 12.0
click at [175, 486] on td "gstar" at bounding box center [419, 484] width 493 height 35
copy div "gstar"
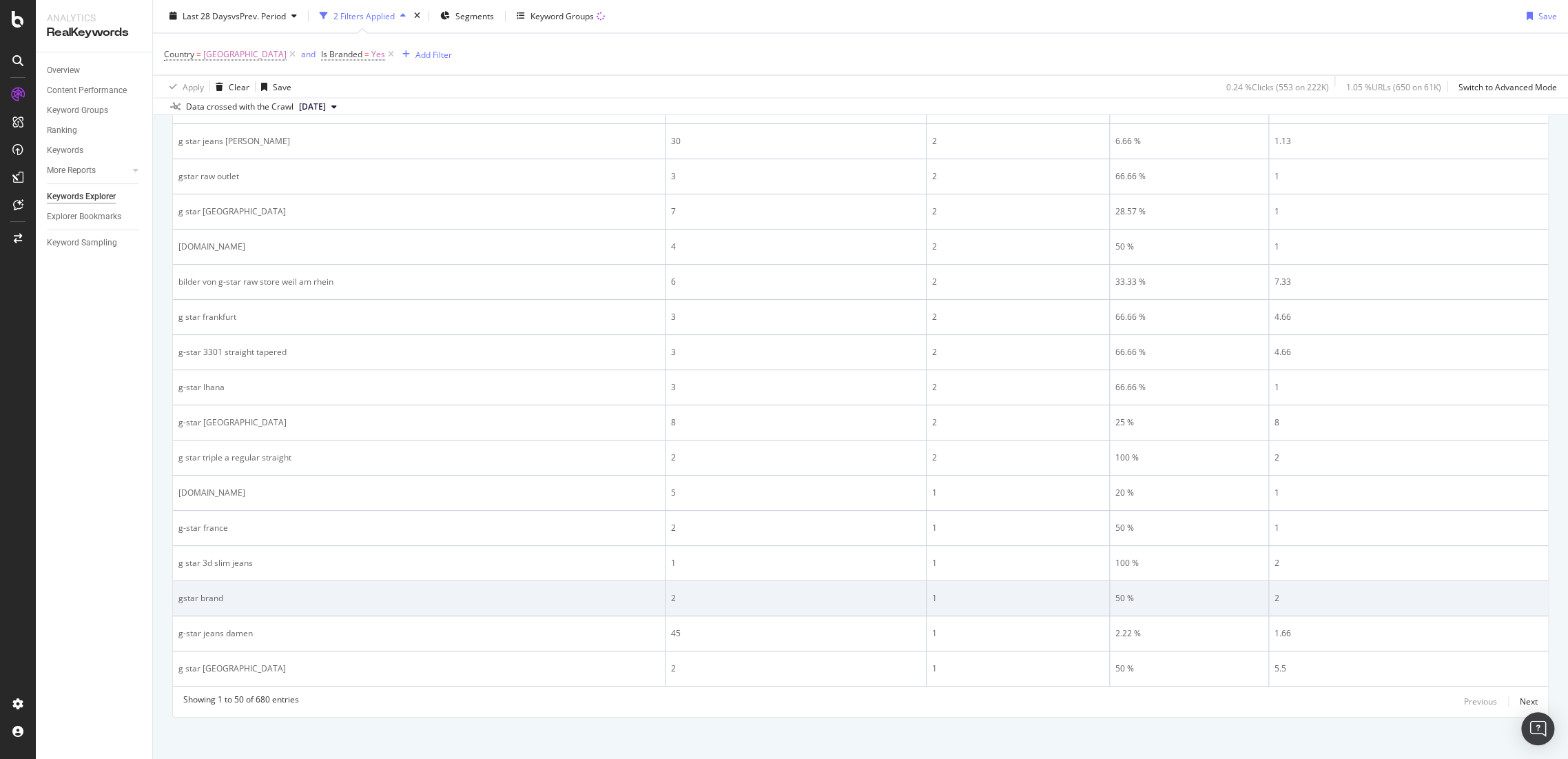
scroll to position [1743, 0]
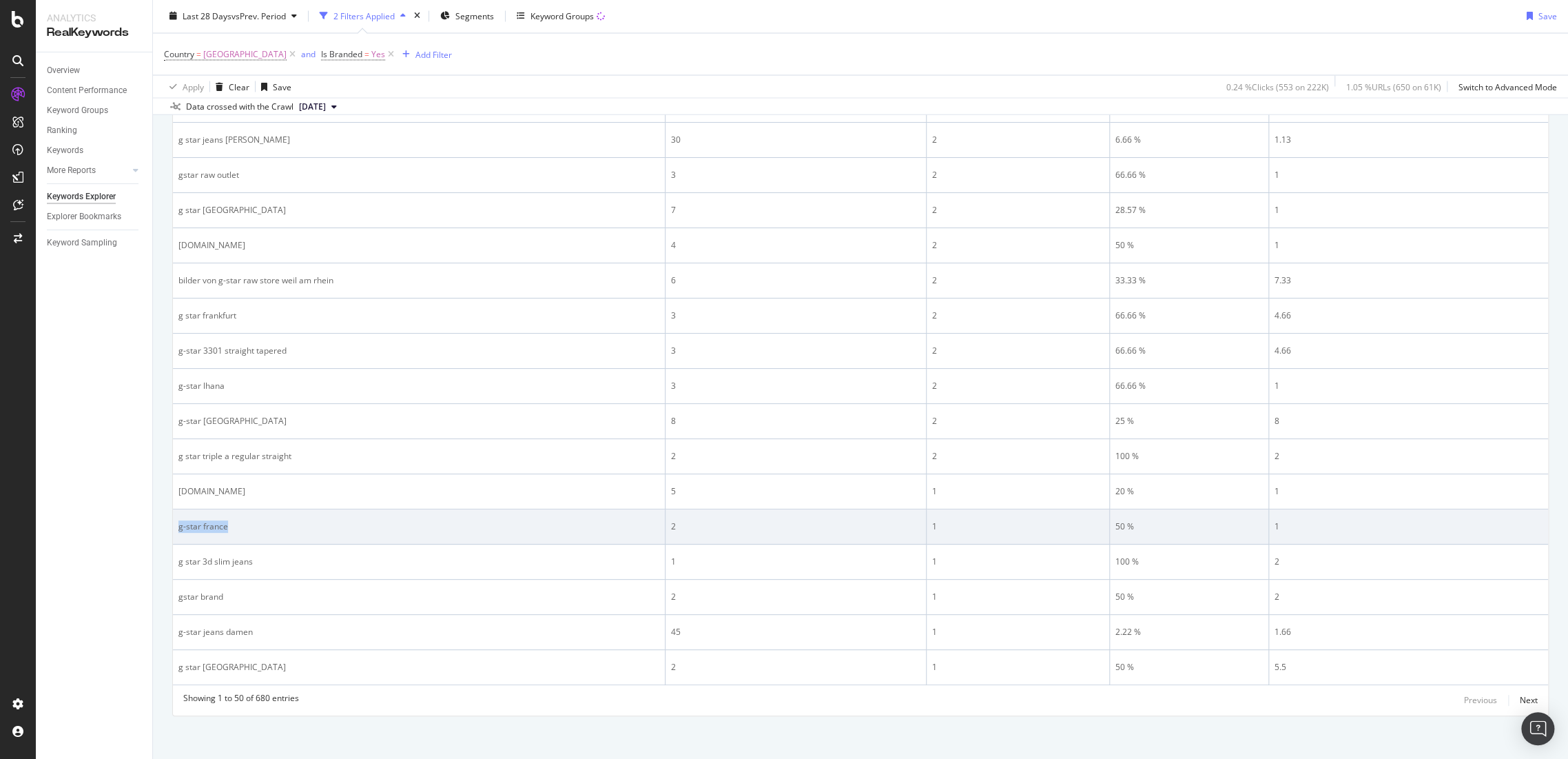
drag, startPoint x: 275, startPoint y: 527, endPoint x: 177, endPoint y: 526, distance: 98.0
click at [177, 526] on td "g-star france" at bounding box center [419, 527] width 493 height 35
copy div "g-star france"
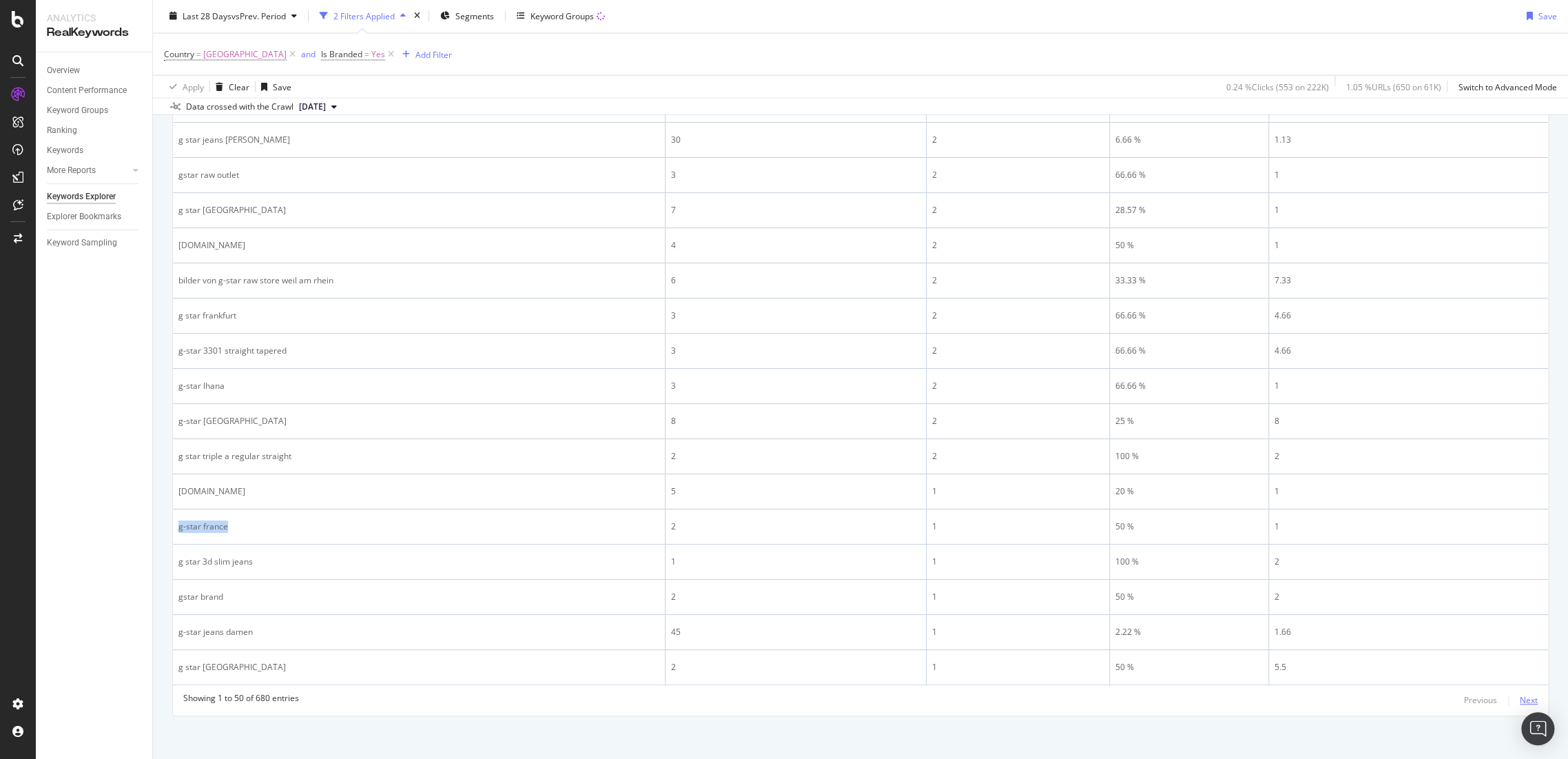
click at [1521, 694] on div "Next" at bounding box center [1528, 700] width 18 height 11
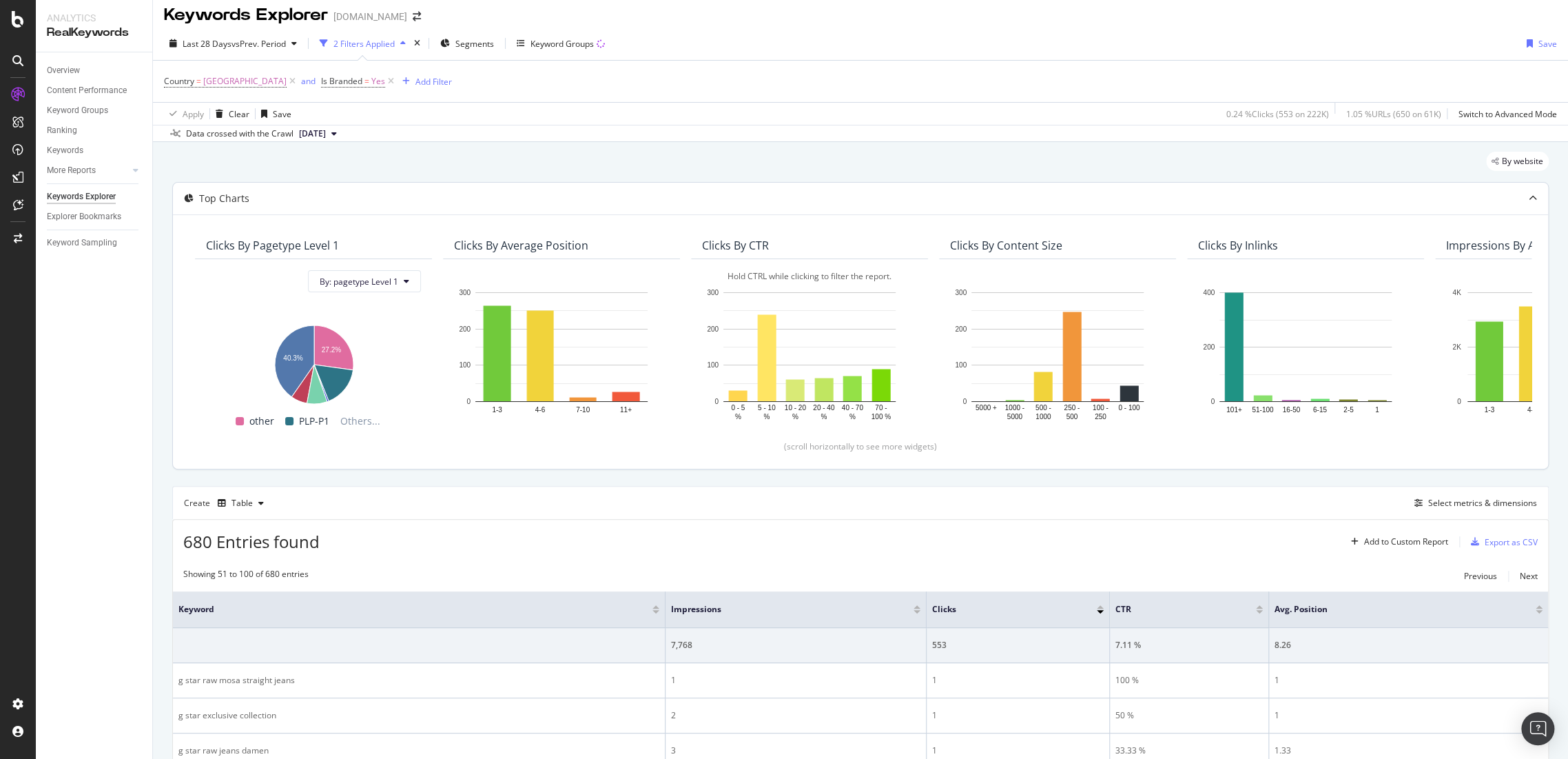
scroll to position [0, 0]
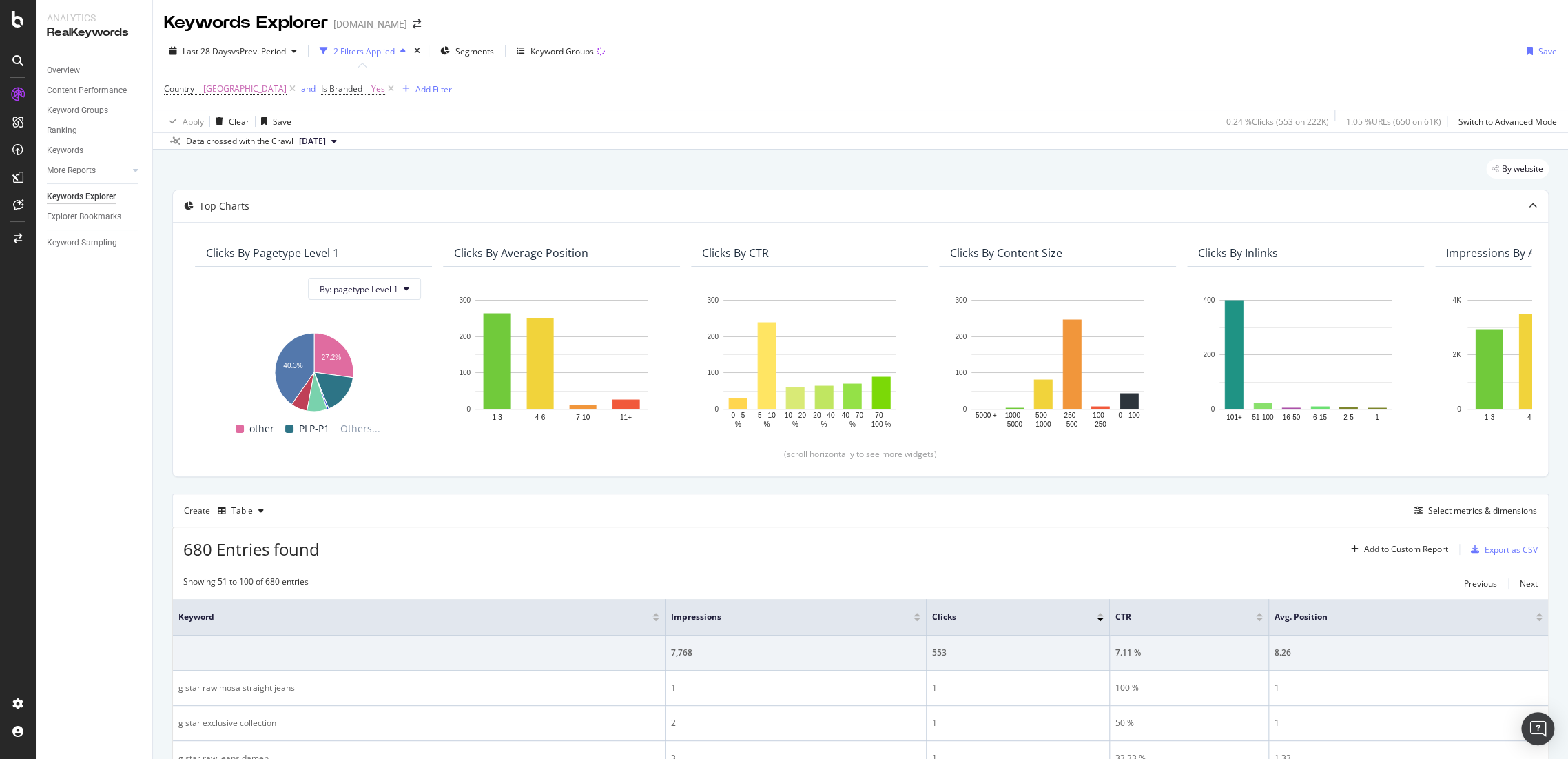
click at [331, 96] on span "Is Branded = Yes" at bounding box center [358, 88] width 76 height 19
click at [416, 92] on div "Add Filter" at bounding box center [434, 88] width 37 height 11
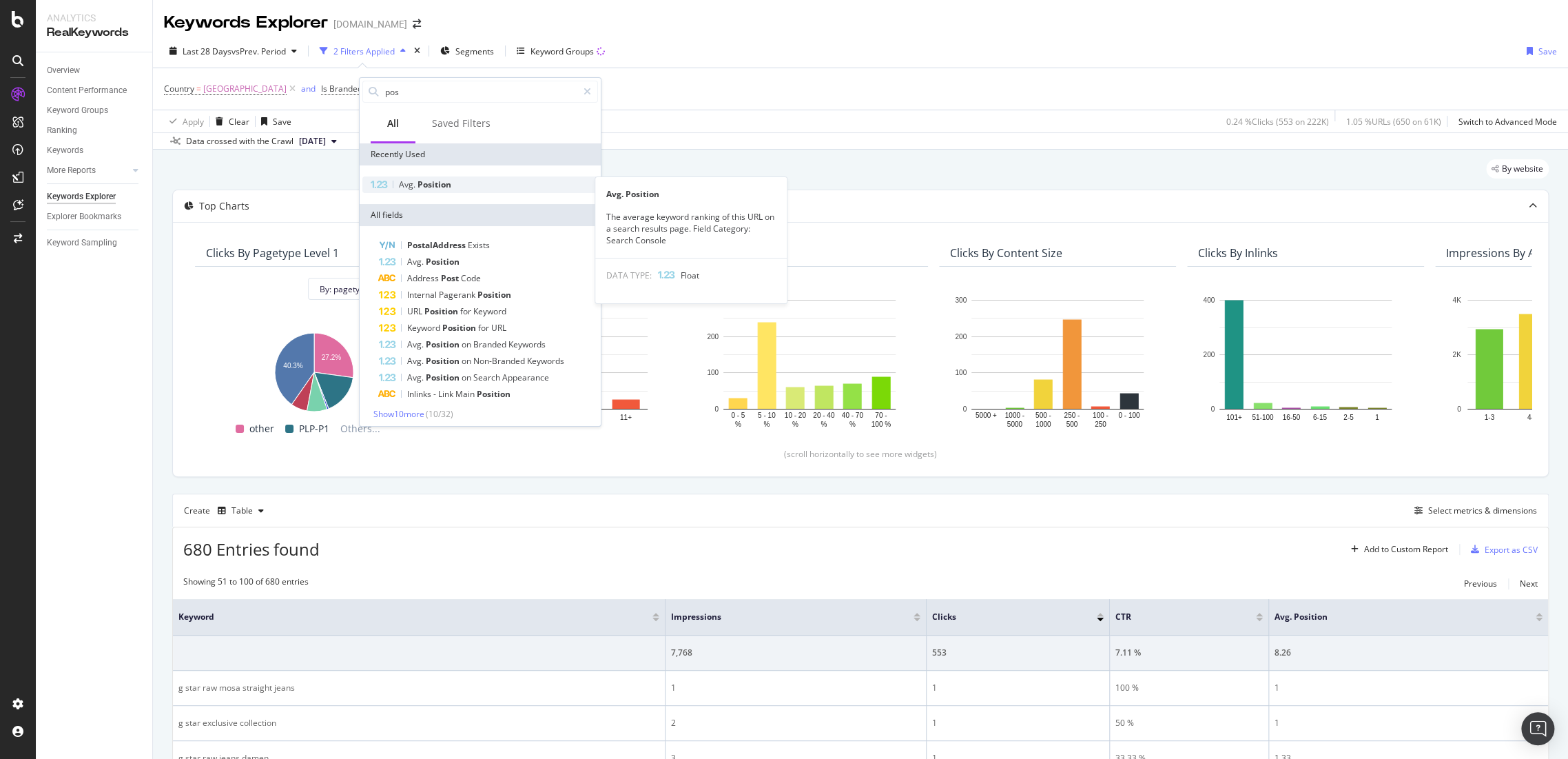
type input "pos"
click at [468, 185] on div "Avg. Position" at bounding box center [480, 185] width 236 height 17
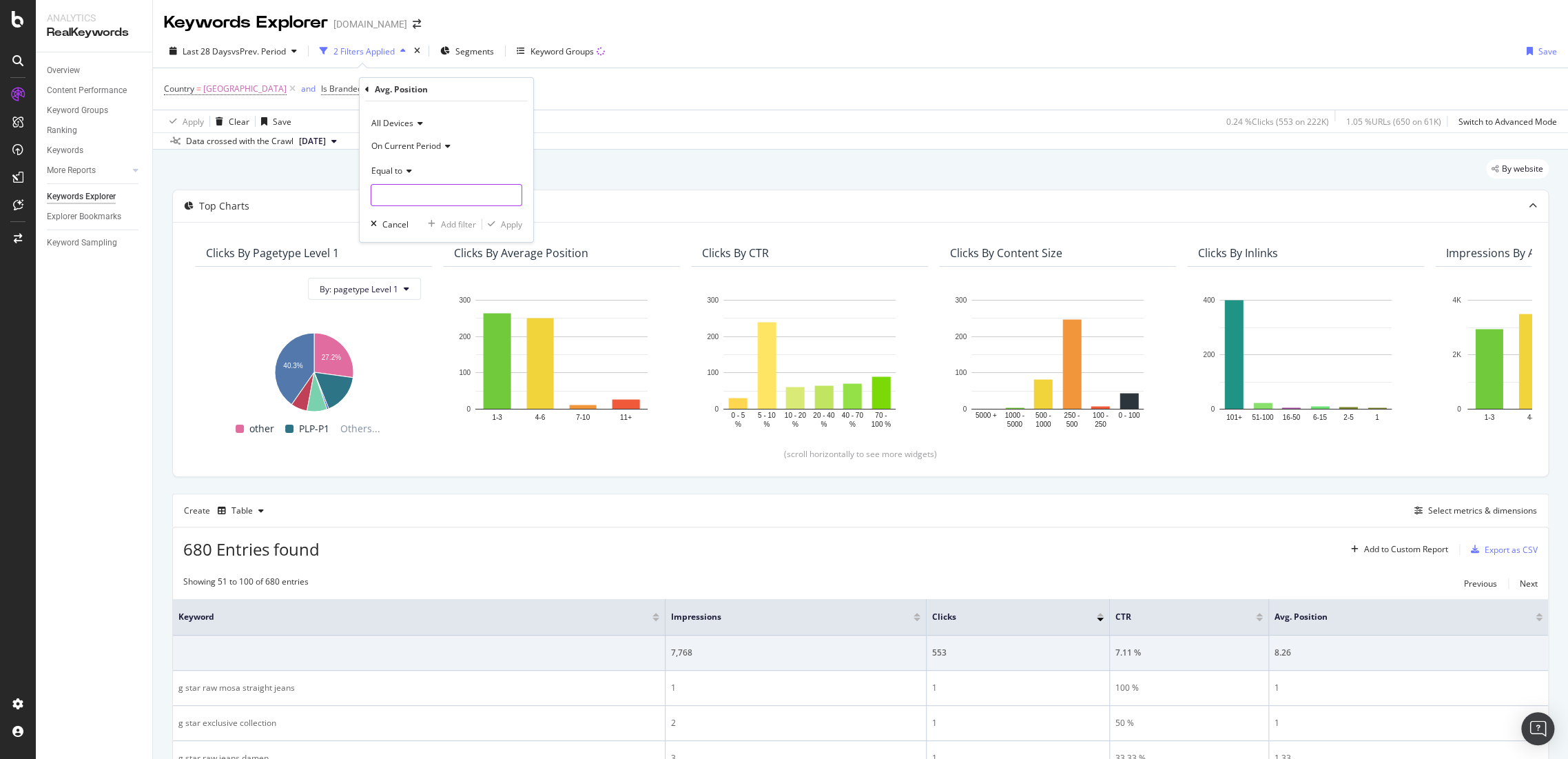
click at [423, 199] on input "number" at bounding box center [446, 195] width 152 height 22
click at [413, 171] on div "Equal to" at bounding box center [446, 170] width 152 height 22
click at [414, 229] on div "Less than" at bounding box center [448, 233] width 147 height 18
click at [425, 188] on input "number" at bounding box center [446, 195] width 152 height 22
click at [413, 172] on icon at bounding box center [413, 171] width 10 height 8
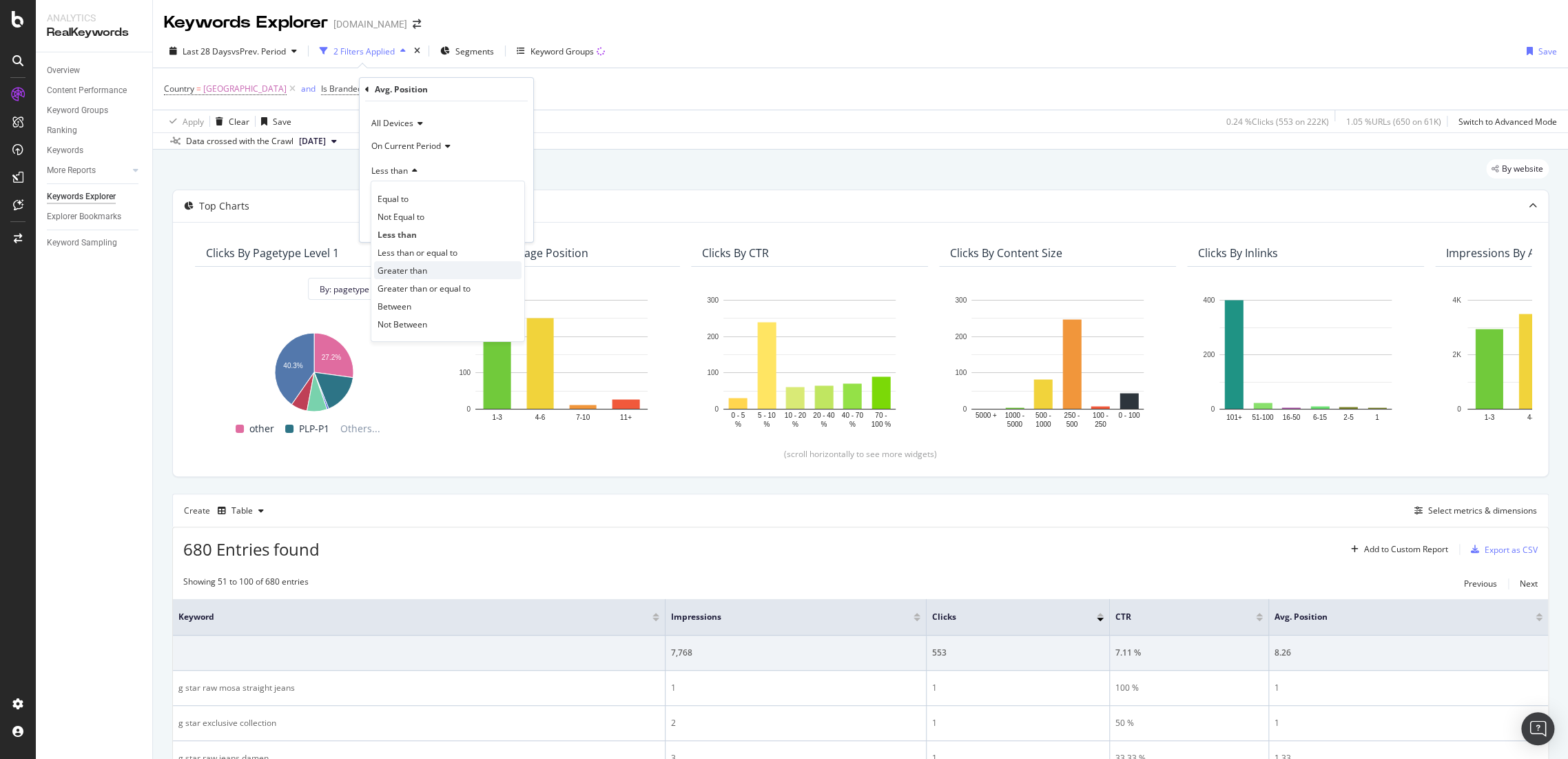
click at [418, 269] on span "Greater than" at bounding box center [402, 270] width 50 height 11
click at [419, 200] on input "number" at bounding box center [446, 195] width 152 height 22
type input "1"
click at [512, 219] on div "Apply" at bounding box center [512, 224] width 21 height 11
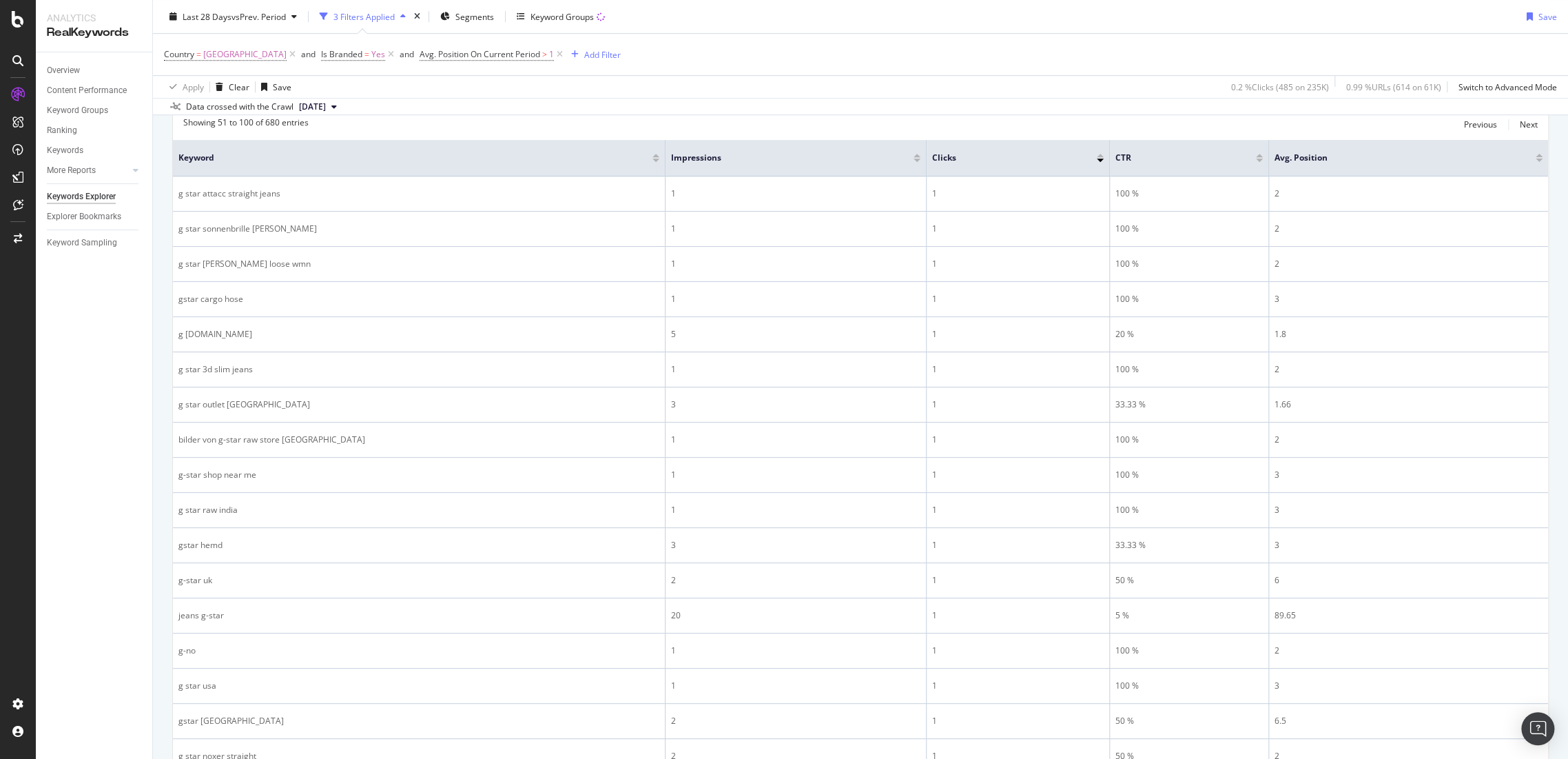
scroll to position [82, 0]
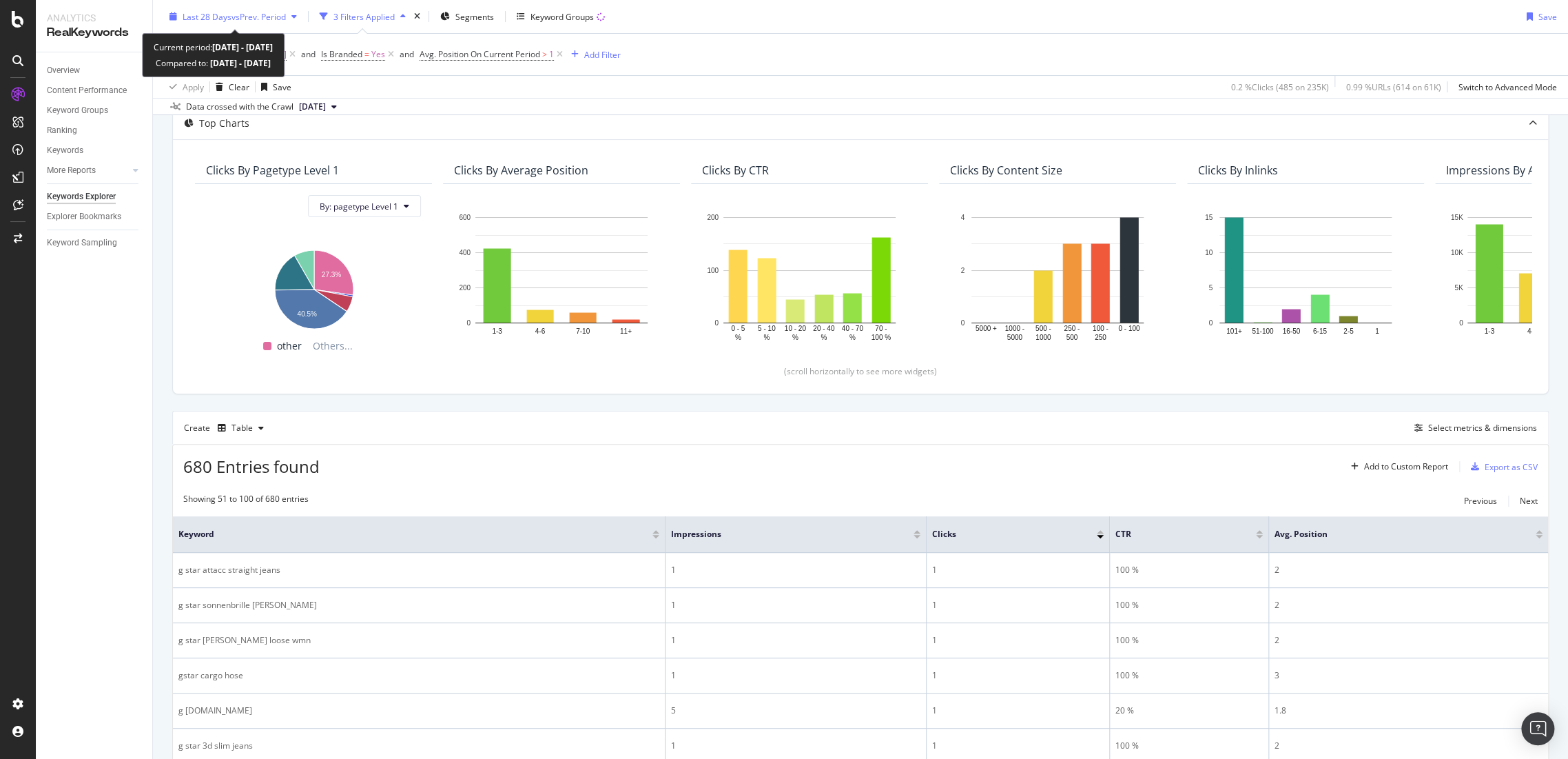
click at [272, 21] on span "vs Prev. Period" at bounding box center [259, 16] width 54 height 11
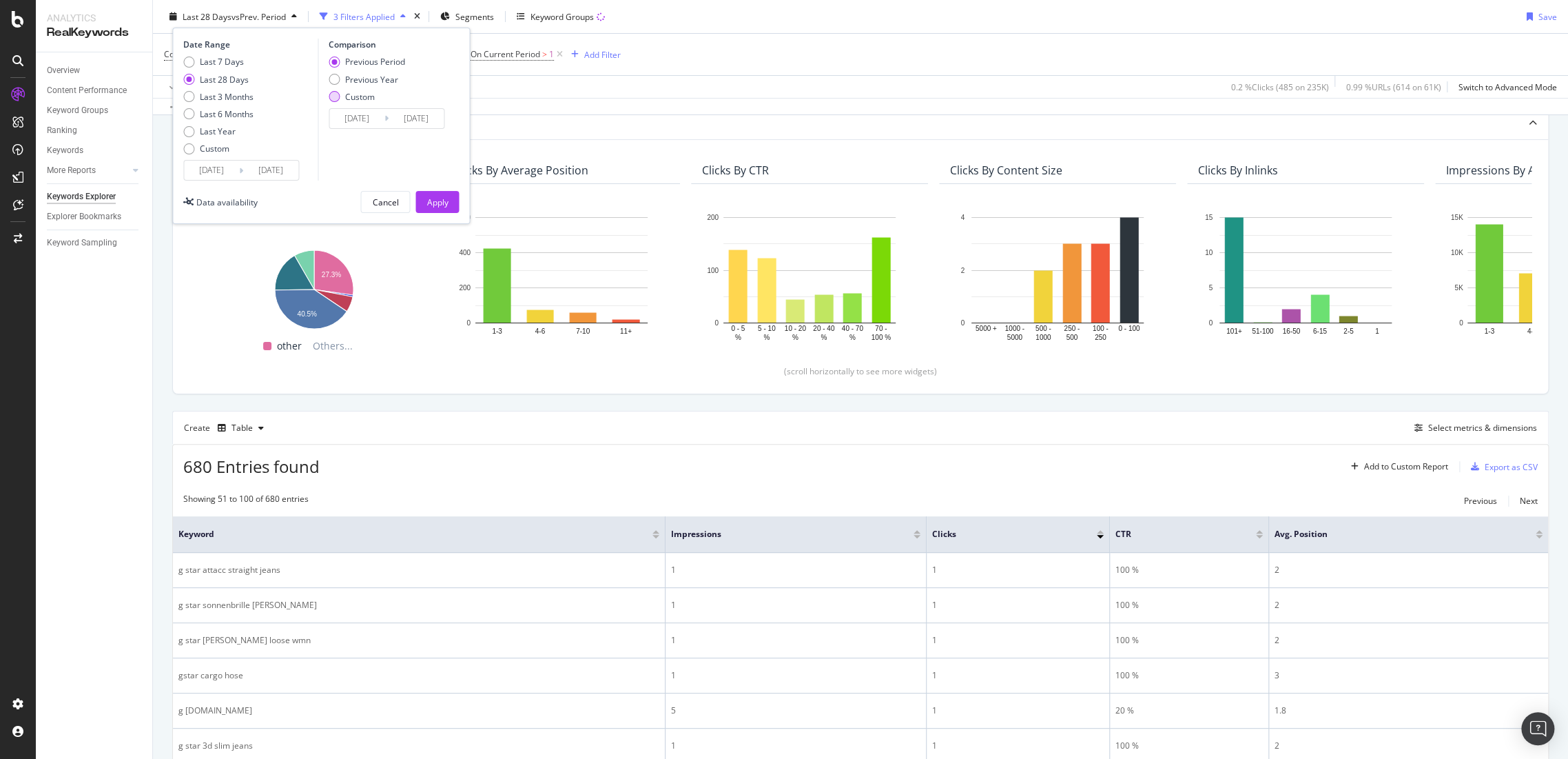
click at [343, 90] on div "Custom" at bounding box center [367, 95] width 76 height 11
click at [344, 76] on div "Previous Year" at bounding box center [367, 79] width 76 height 11
type input "[DATE]"
click at [437, 203] on div "Apply" at bounding box center [437, 201] width 21 height 11
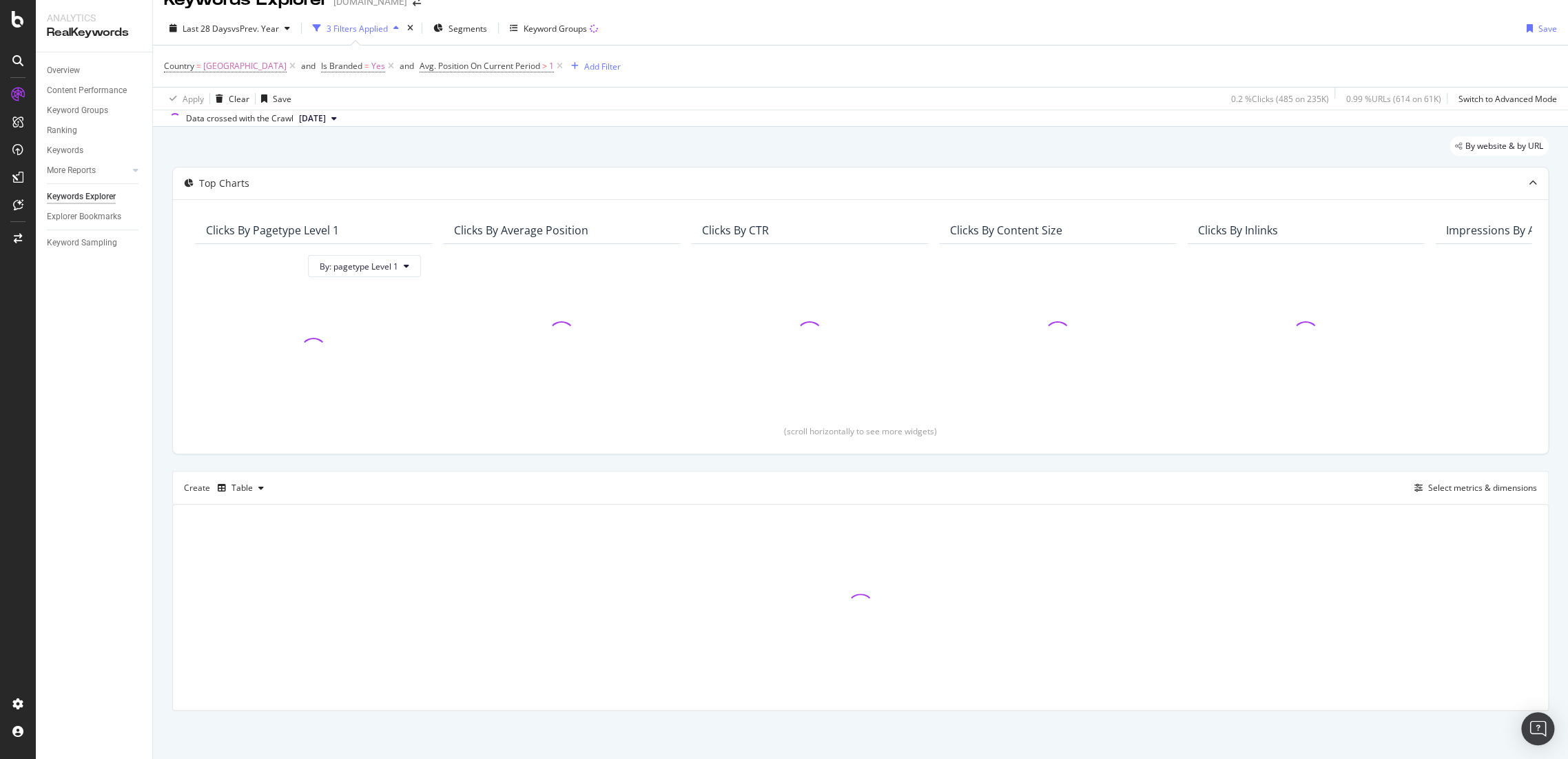
scroll to position [22, 0]
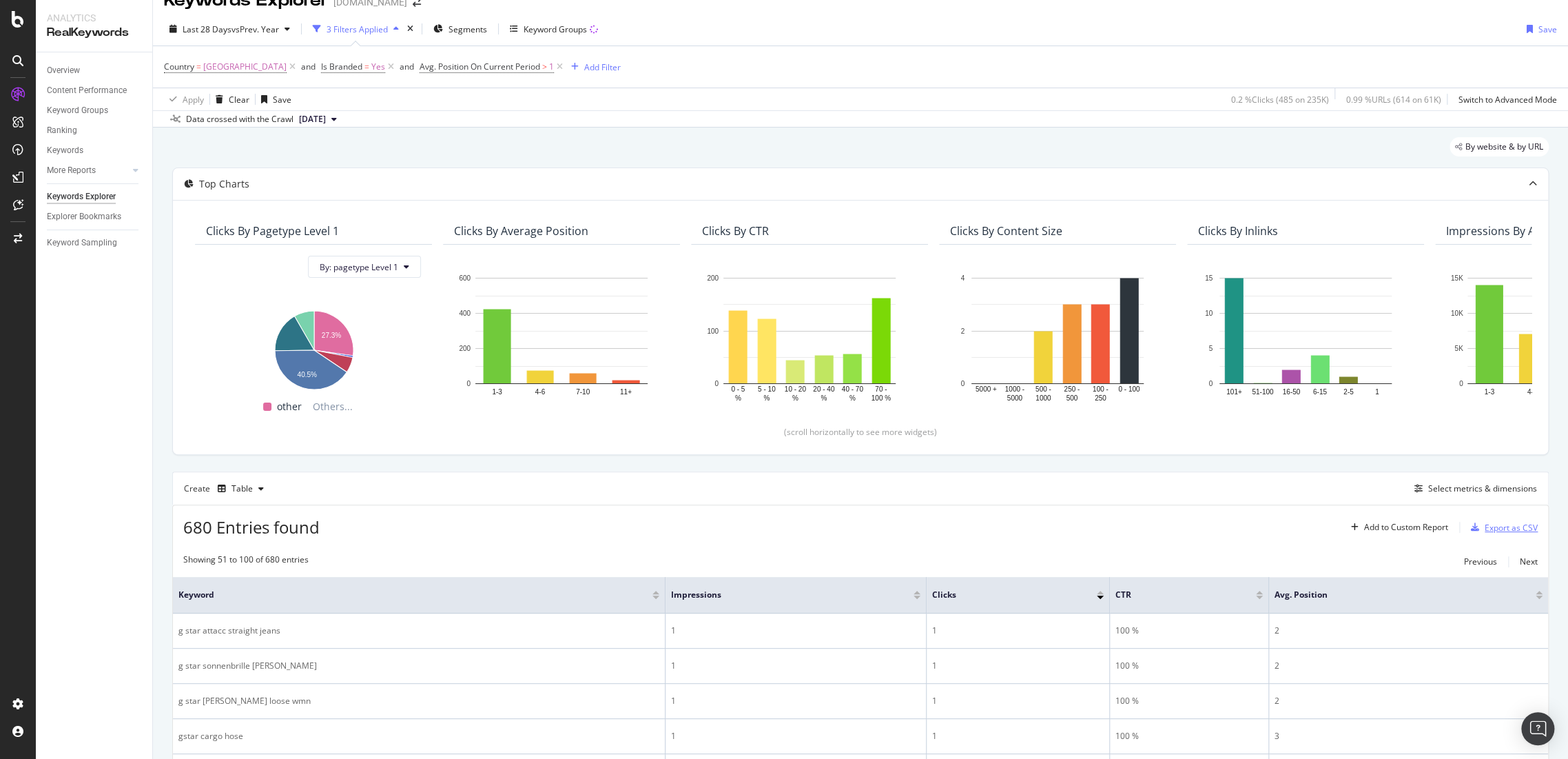
click at [1487, 523] on div "Export as CSV" at bounding box center [1512, 527] width 53 height 11
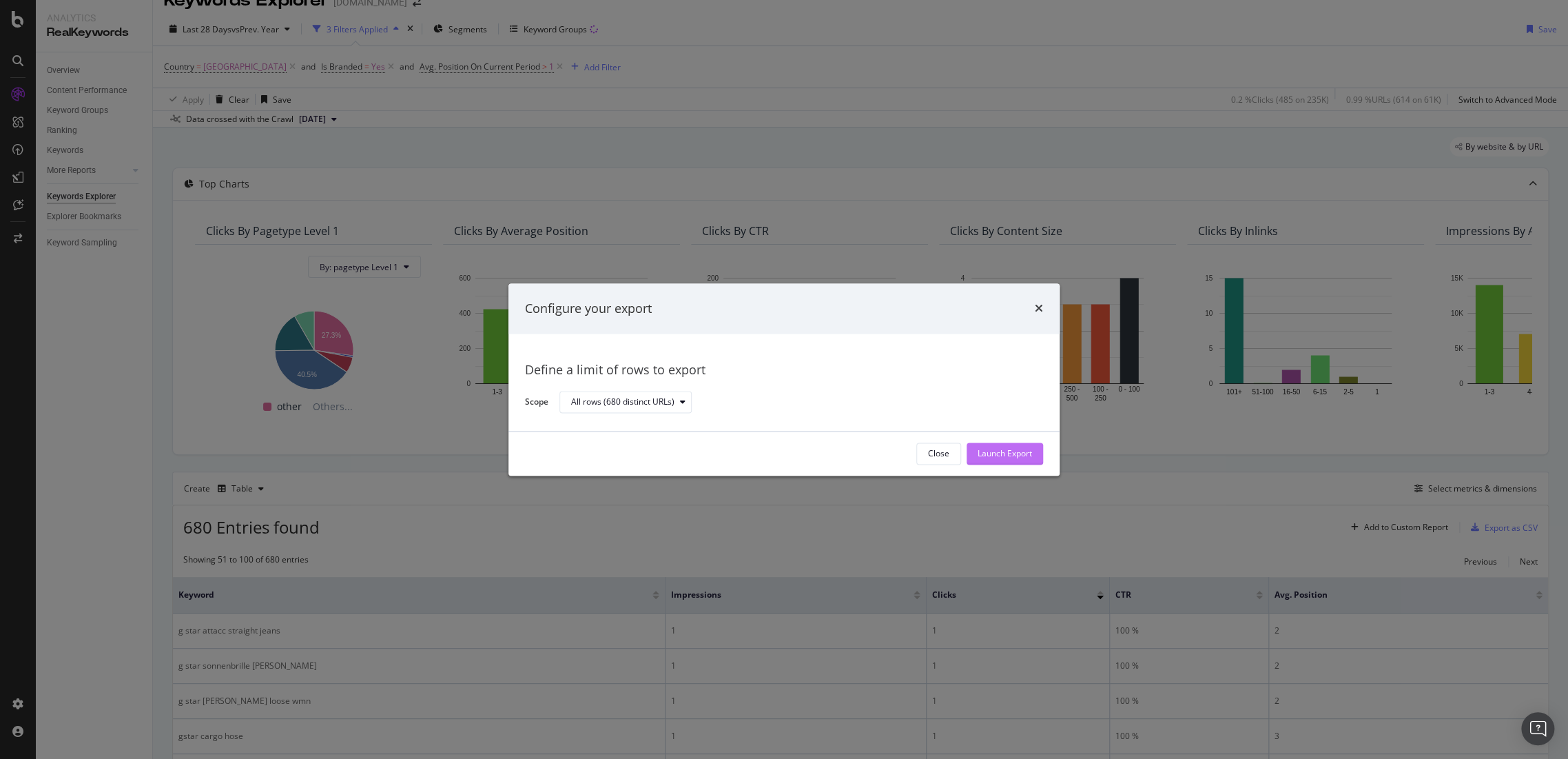
click at [1004, 451] on div "Launch Export" at bounding box center [1004, 453] width 54 height 11
